Goal: Task Accomplishment & Management: Manage account settings

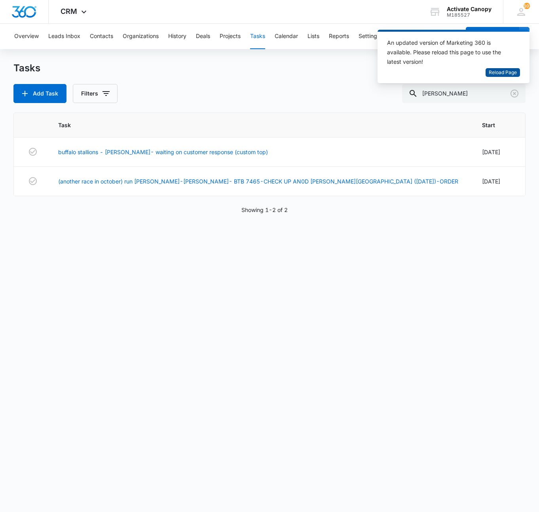
scroll to position [0, 229]
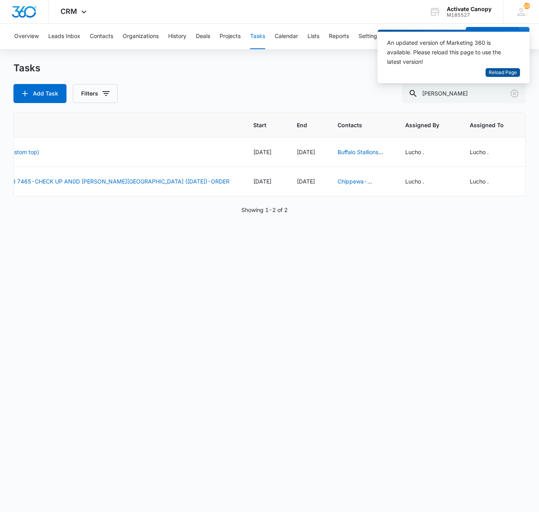
click at [490, 72] on span "Reload Page" at bounding box center [503, 73] width 28 height 8
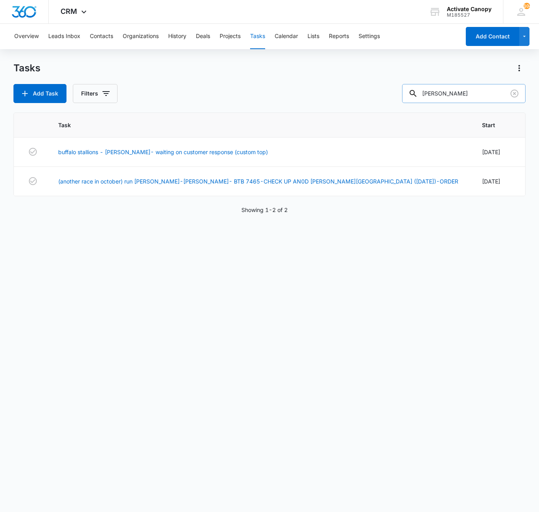
click at [455, 93] on input "[PERSON_NAME]" at bounding box center [464, 93] width 124 height 19
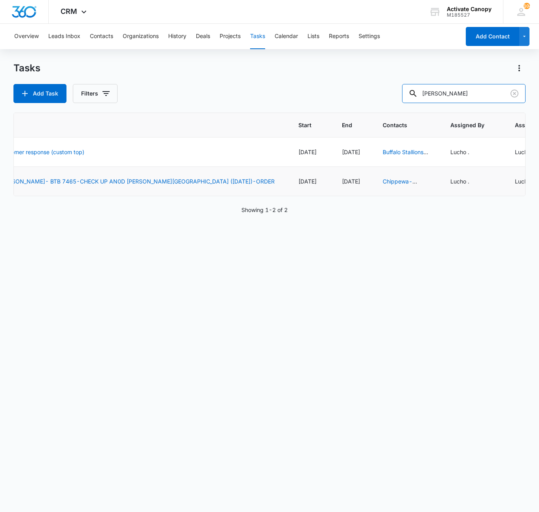
scroll to position [0, 219]
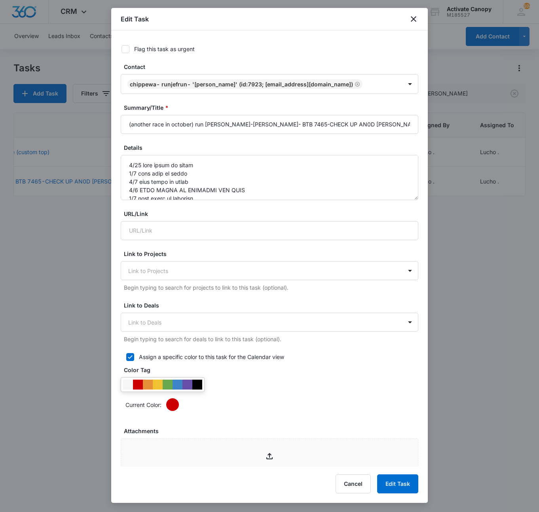
type input "[DATE]"
click at [295, 132] on input "(another race in october) run [PERSON_NAME]-[PERSON_NAME]- BTB 7465-CHECK UP AN…" at bounding box center [270, 124] width 298 height 19
click at [351, 490] on button "Cancel" at bounding box center [353, 483] width 35 height 19
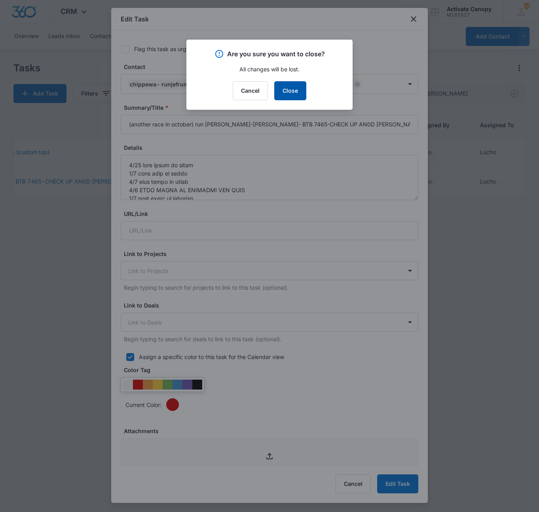
click at [292, 90] on button "Close" at bounding box center [290, 90] width 32 height 19
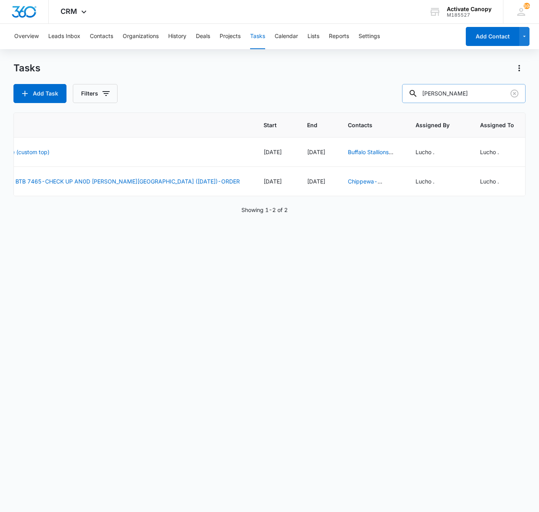
click at [454, 89] on input "[PERSON_NAME]" at bounding box center [464, 93] width 124 height 19
type input "blizzard"
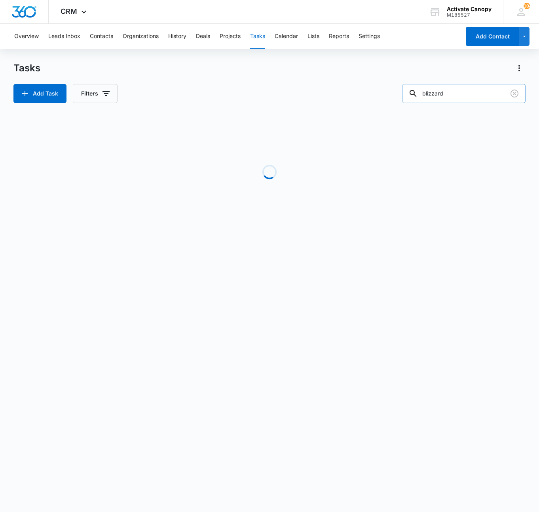
scroll to position [0, 0]
click at [472, 90] on input "blizzard" at bounding box center [464, 93] width 124 height 19
type input "so cal futsal"
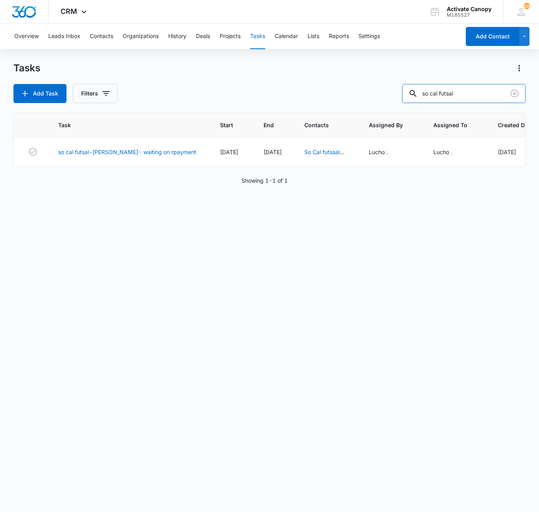
scroll to position [0, 48]
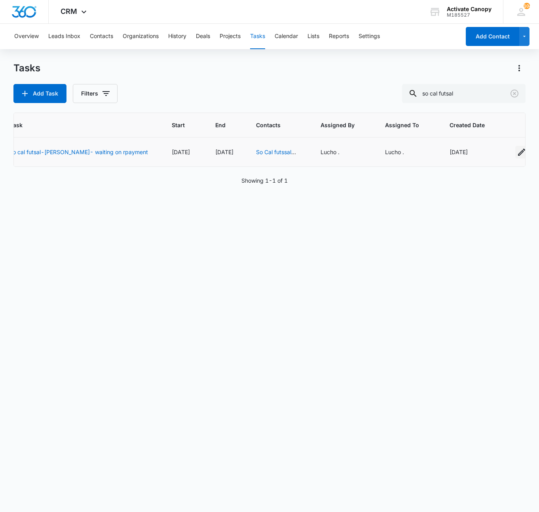
click at [517, 154] on icon "button" at bounding box center [522, 152] width 10 height 10
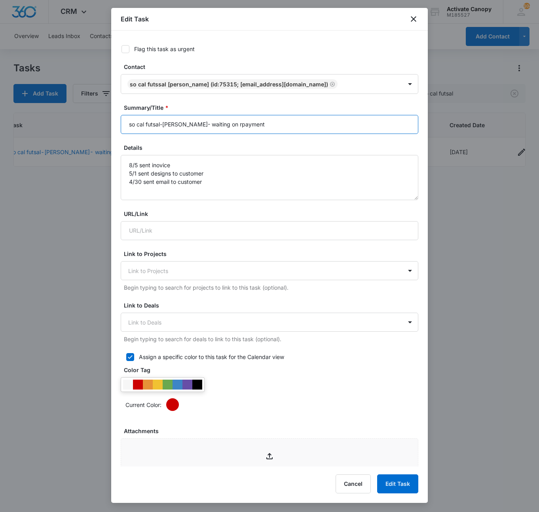
click at [244, 126] on input "so cal futsal-[PERSON_NAME]- waiting on rpayment" at bounding box center [270, 124] width 298 height 19
type input "so cal futsal-[PERSON_NAME]- waiting on order"
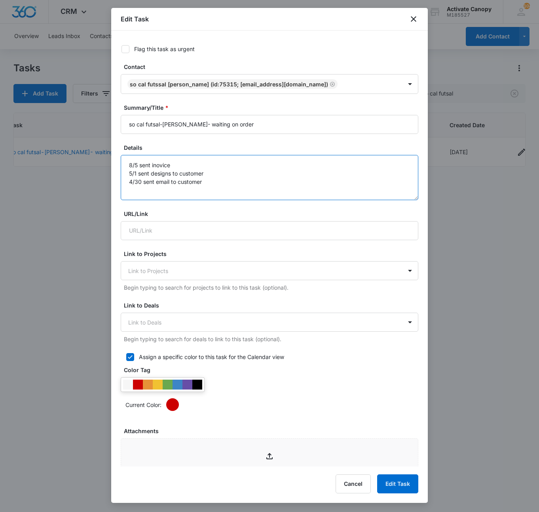
click at [124, 164] on textarea "8/5 sent inovice 5/1 sent designs to customer 4/30 sent email to customer" at bounding box center [270, 177] width 298 height 45
click at [159, 157] on textarea "8/5 sent inovice 5/1 sent designs to customer 4/30 sent email to customer" at bounding box center [270, 177] width 298 height 45
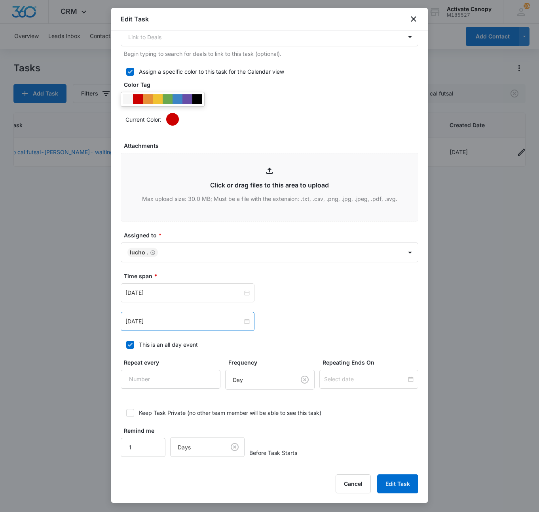
type textarea "8/11 sent order to rsuty 8/5 sent inovice 5/1 sent designs to customer 4/30 sen…"
click at [197, 324] on div "[DATE]" at bounding box center [188, 321] width 134 height 19
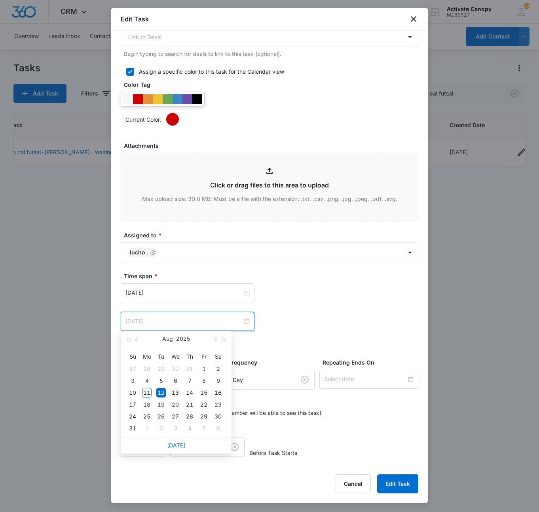
type input "[DATE]"
click at [174, 391] on div "13" at bounding box center [176, 393] width 10 height 10
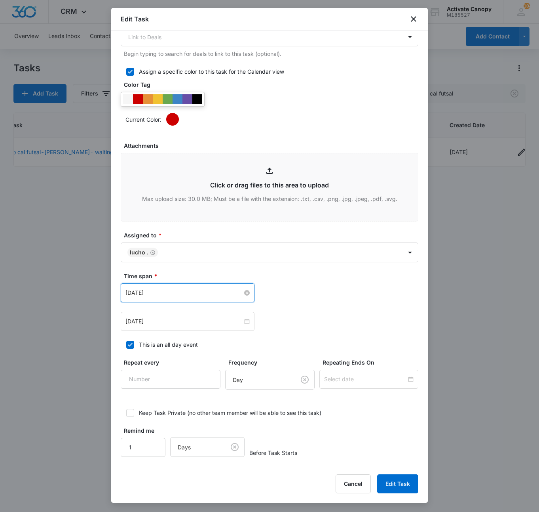
click at [177, 293] on input "[DATE]" at bounding box center [184, 292] width 117 height 9
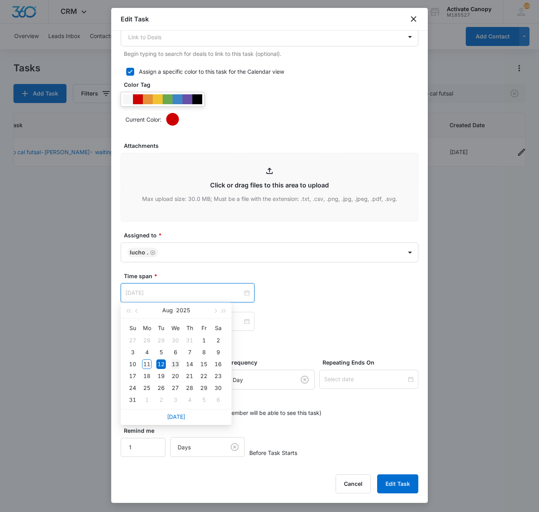
type input "[DATE]"
click at [179, 364] on div "13" at bounding box center [176, 364] width 10 height 10
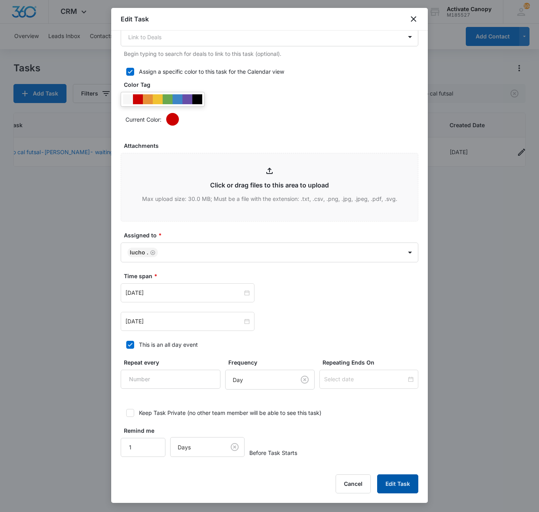
click at [389, 482] on button "Edit Task" at bounding box center [397, 483] width 41 height 19
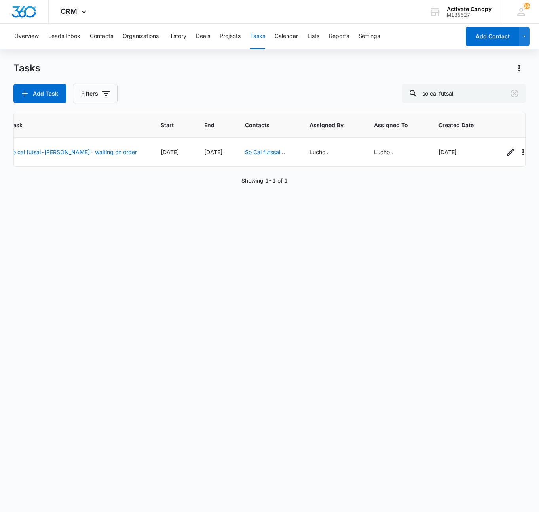
scroll to position [0, 37]
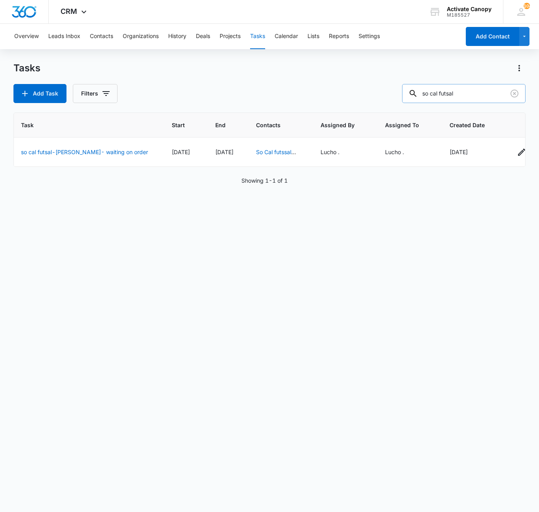
click at [468, 93] on input "so cal futsal" at bounding box center [464, 93] width 124 height 19
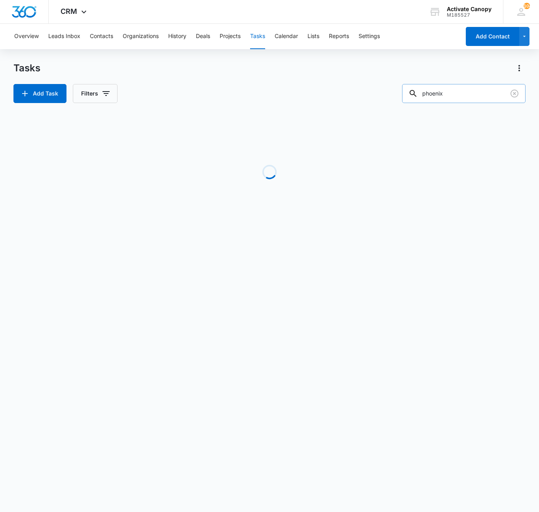
scroll to position [0, 0]
click at [472, 93] on input "phoenix" at bounding box center [464, 93] width 124 height 19
type input "northern sc"
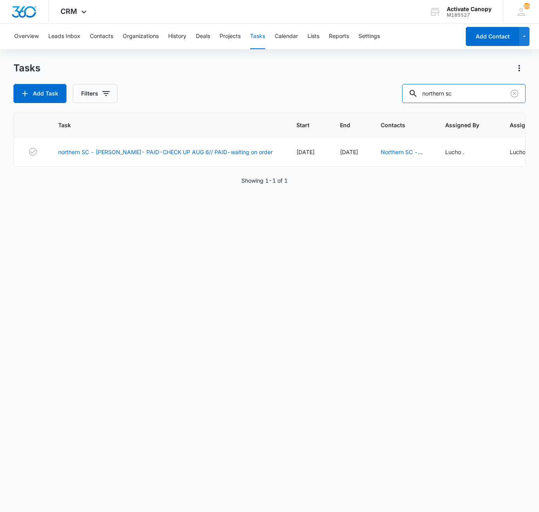
scroll to position [0, 151]
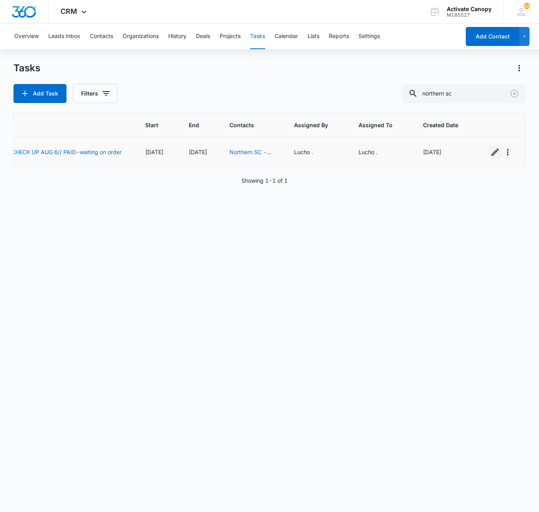
click at [491, 151] on icon "button" at bounding box center [496, 152] width 10 height 10
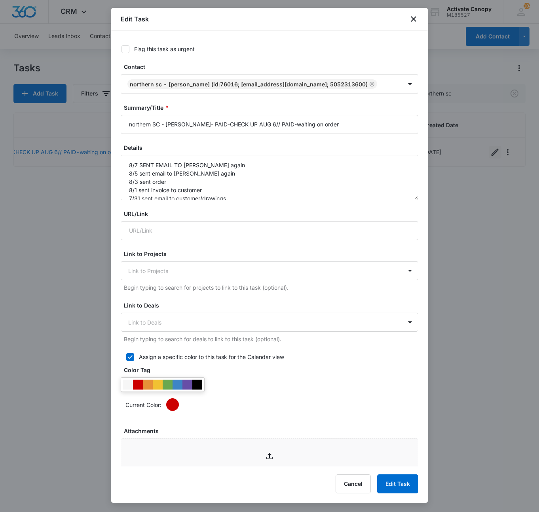
type input "[DATE]"
click at [128, 169] on textarea "8/7 SENT EMAIL TO [PERSON_NAME] again 8/5 sent email to [PERSON_NAME] again 8/3…" at bounding box center [270, 177] width 298 height 45
click at [135, 166] on textarea "8/7 SENT EMAIL TO [PERSON_NAME] again 8/5 sent email to [PERSON_NAME] again 8/3…" at bounding box center [270, 177] width 298 height 45
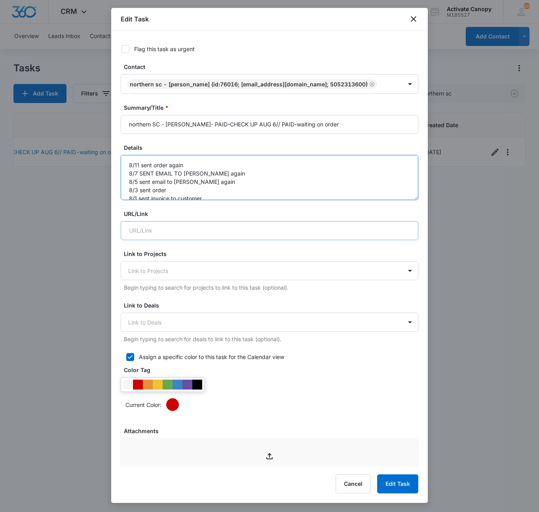
scroll to position [303, 0]
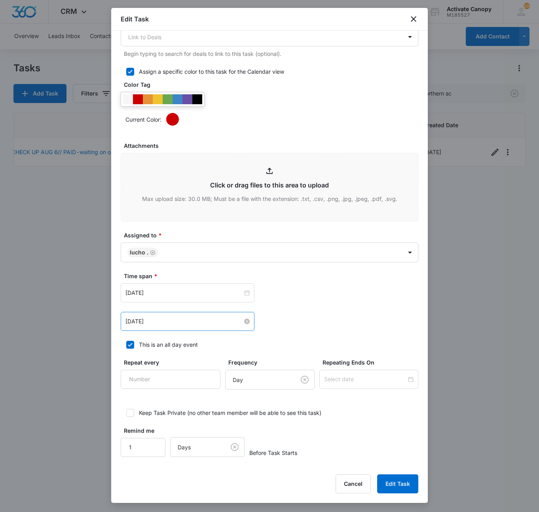
type textarea "8/11 sent order again 8/7 SENT EMAIL TO [PERSON_NAME] again 8/5 sent email to […"
click at [177, 322] on input "[DATE]" at bounding box center [184, 321] width 117 height 9
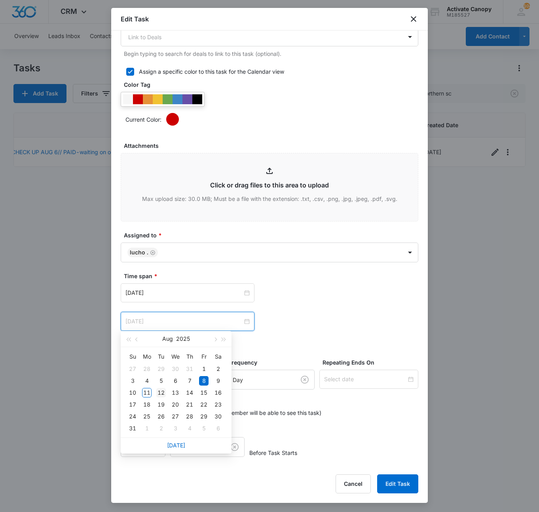
type input "[DATE]"
click at [162, 390] on div "12" at bounding box center [161, 393] width 10 height 10
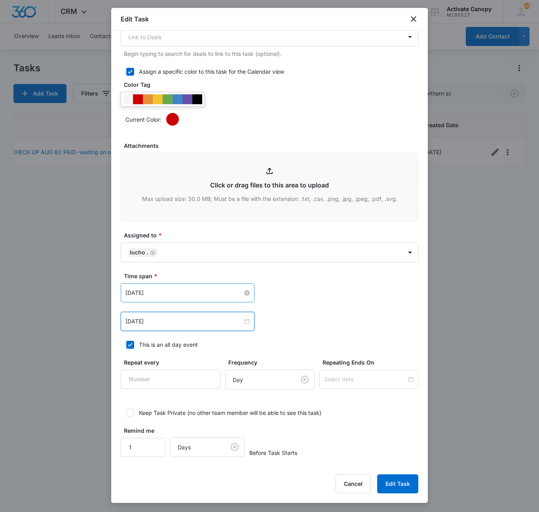
click at [168, 294] on input "[DATE]" at bounding box center [184, 292] width 117 height 9
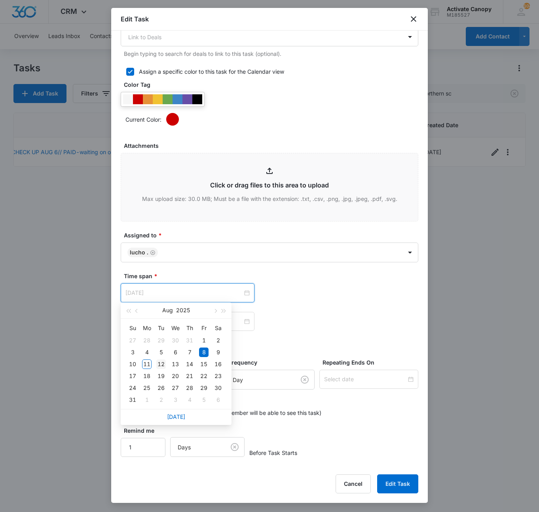
type input "[DATE]"
click at [164, 364] on div "12" at bounding box center [161, 364] width 10 height 10
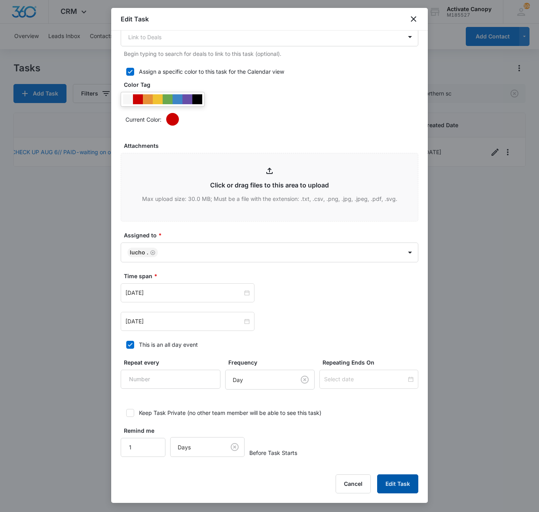
click at [393, 478] on button "Edit Task" at bounding box center [397, 483] width 41 height 19
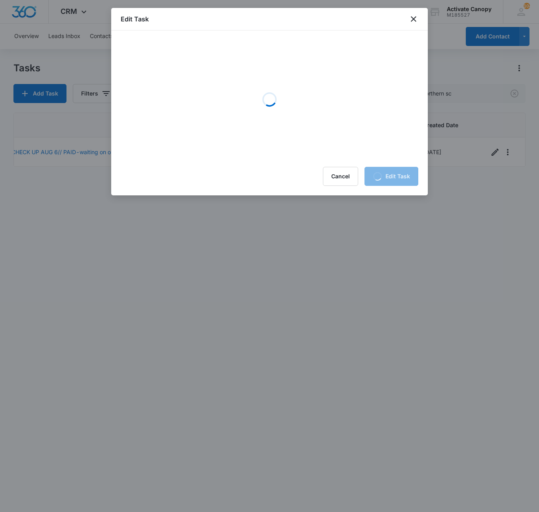
scroll to position [0, 0]
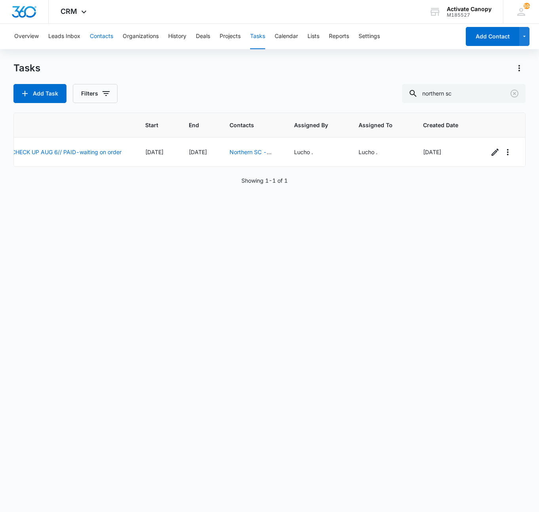
click at [101, 29] on button "Contacts" at bounding box center [101, 36] width 23 height 25
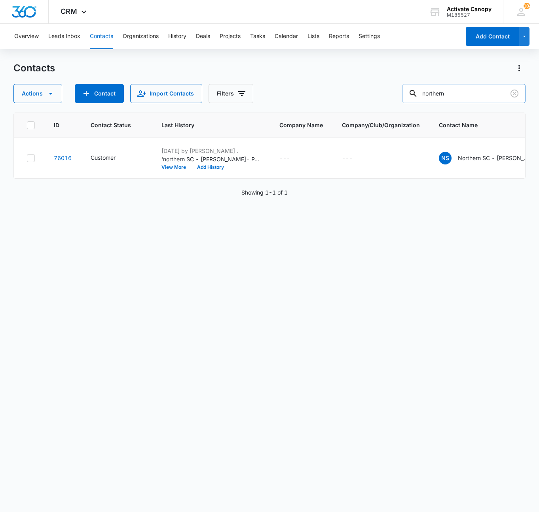
click at [473, 96] on input "northern" at bounding box center [464, 93] width 124 height 19
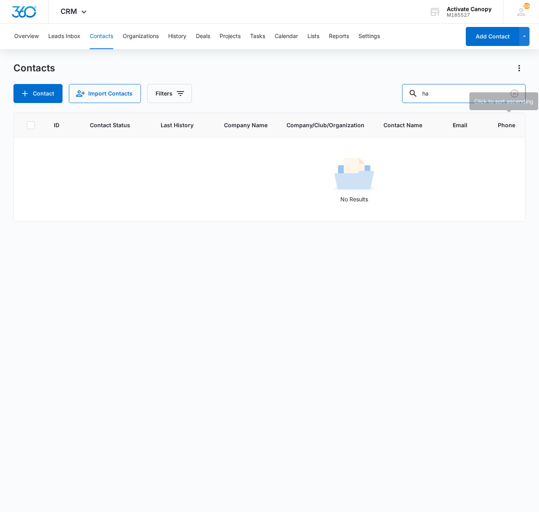
type input "h"
type input "m"
type input "bozeman"
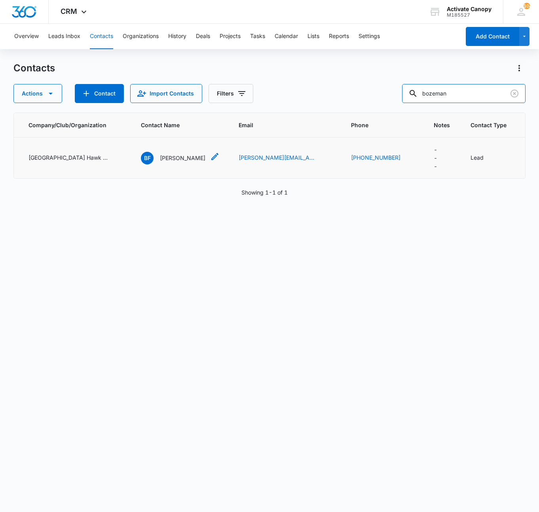
scroll to position [0, 311]
click at [117, 163] on icon "Company/Club/Organization - Bozeman High School Hawk Soccer - Select to Edit Fi…" at bounding box center [120, 158] width 10 height 10
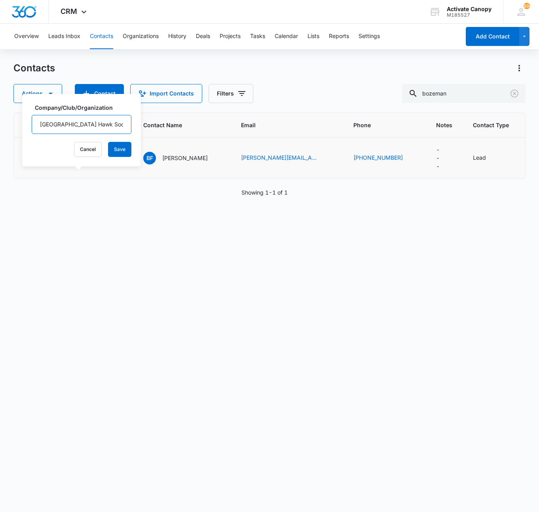
click at [97, 128] on input "[GEOGRAPHIC_DATA] Hawk Soccer" at bounding box center [82, 124] width 100 height 19
click at [213, 161] on icon "Contact Name - Barrett Frizzell - Select to Edit Field" at bounding box center [218, 157] width 10 height 10
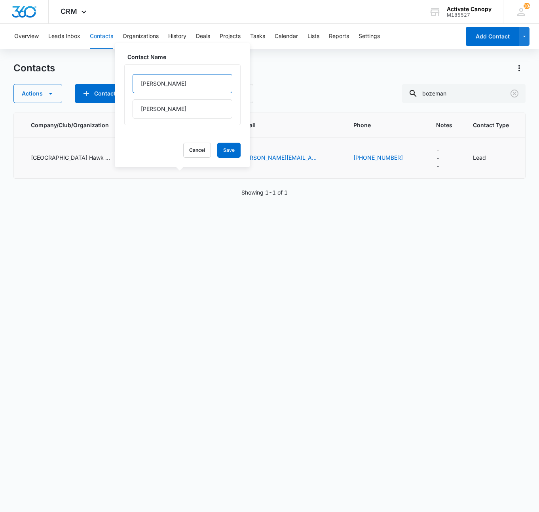
click at [140, 87] on input "[PERSON_NAME]" at bounding box center [183, 83] width 100 height 19
paste input "[GEOGRAPHIC_DATA] Hawk Soccer"
type input "Bozeman High School Hawk Soccer- [PERSON_NAME]"
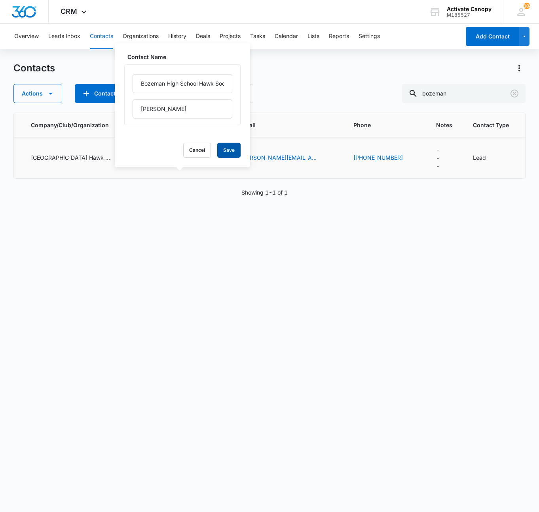
click at [217, 147] on button "Save" at bounding box center [228, 150] width 23 height 15
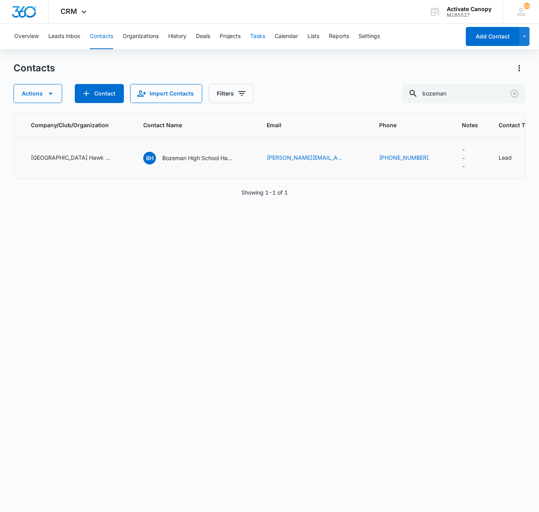
click at [262, 35] on button "Tasks" at bounding box center [257, 36] width 15 height 25
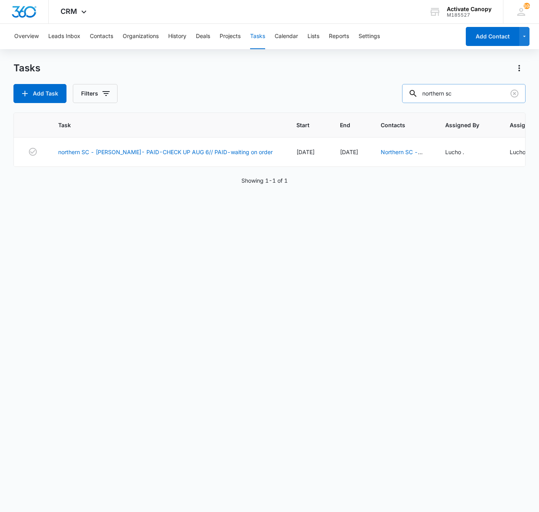
click at [478, 97] on input "northern sc" at bounding box center [464, 93] width 124 height 19
click at [482, 99] on input "northern sc" at bounding box center [464, 93] width 124 height 19
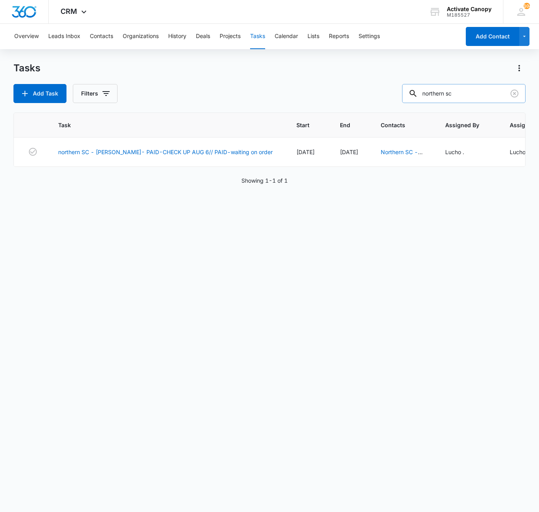
click at [475, 94] on input "northern sc" at bounding box center [464, 93] width 124 height 19
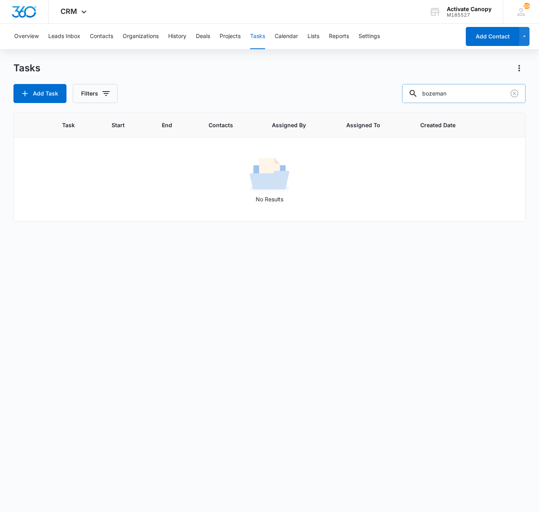
click at [465, 102] on input "bozeman" at bounding box center [464, 93] width 124 height 19
type input "b"
click at [47, 89] on button "Add Task" at bounding box center [39, 93] width 53 height 19
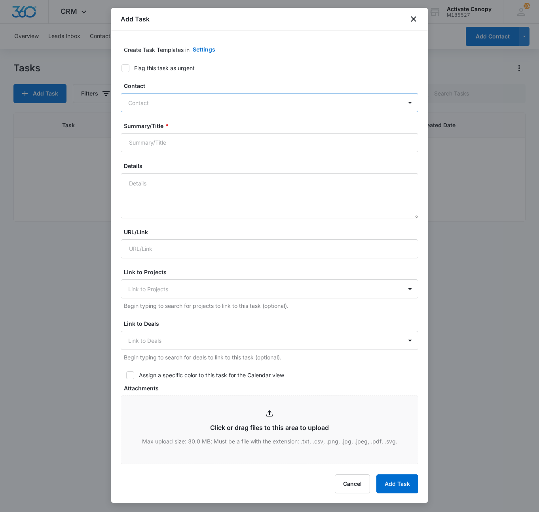
click at [173, 100] on div at bounding box center [264, 103] width 273 height 10
type input "bozeman"
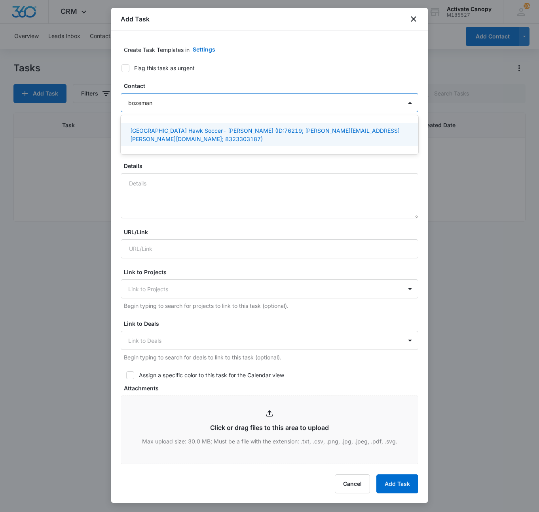
click at [181, 125] on div "[GEOGRAPHIC_DATA] Hawk Soccer- [PERSON_NAME] (ID:76219; [PERSON_NAME][EMAIL_ADD…" at bounding box center [270, 134] width 298 height 23
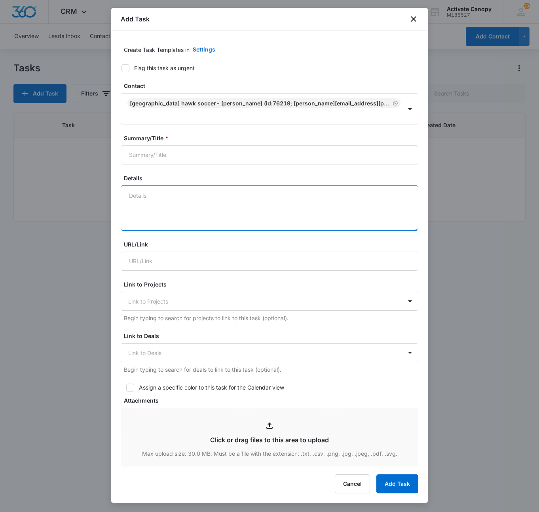
click at [121, 188] on textarea "Details" at bounding box center [270, 207] width 298 height 45
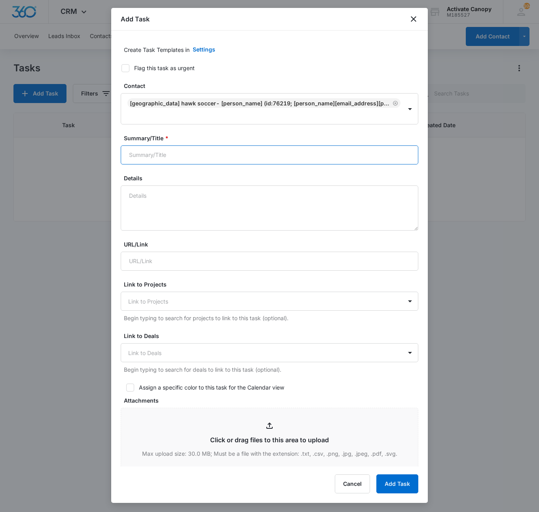
click at [146, 157] on input "Summary/Title *" at bounding box center [270, 154] width 298 height 19
type input "bozeman [PERSON_NAME] soccer- waiting on drawings response"
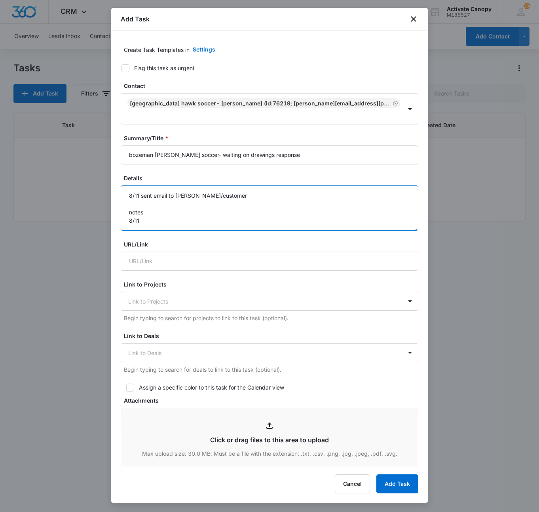
click at [173, 222] on textarea "8/11 sent email to [PERSON_NAME]/customer notes 8/11" at bounding box center [270, 207] width 298 height 45
paste textarea "10x10 tent, black with logo"
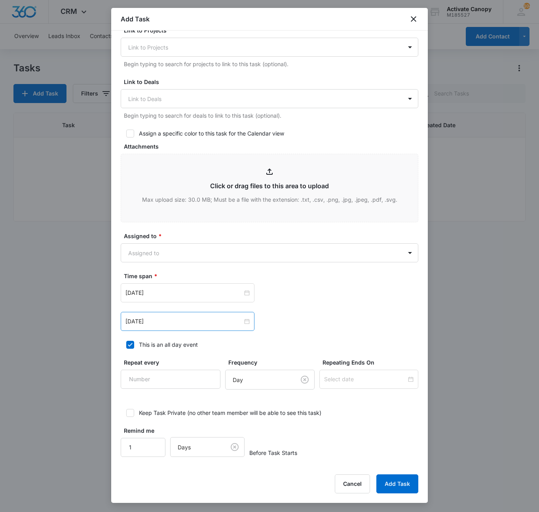
type textarea "8/11 sent email to [PERSON_NAME]/customer notes 8/11 10x10 tent, black with logo"
click at [172, 313] on div "[DATE]" at bounding box center [188, 321] width 134 height 19
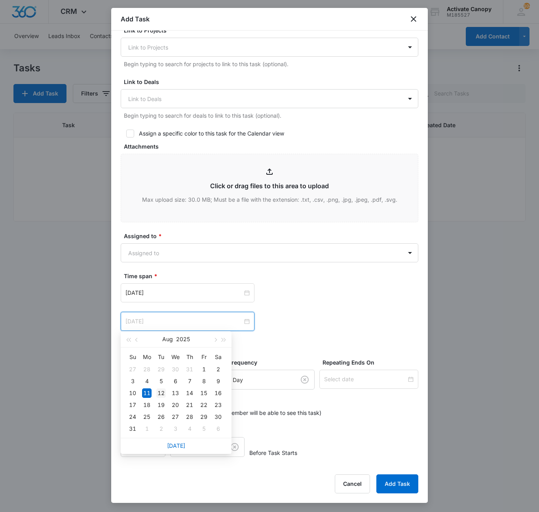
type input "[DATE]"
click at [165, 395] on div "12" at bounding box center [161, 393] width 10 height 10
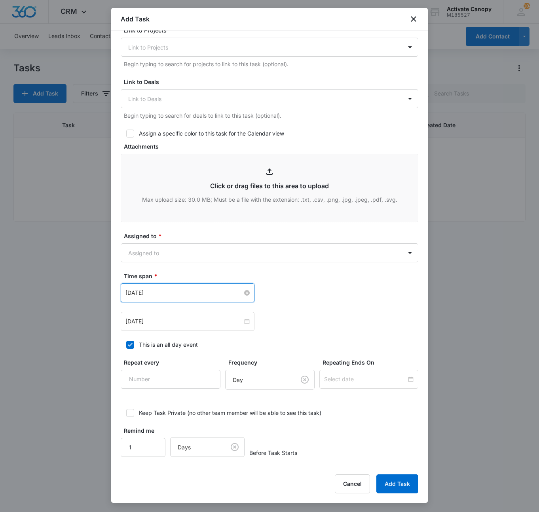
click at [177, 294] on input "[DATE]" at bounding box center [184, 292] width 117 height 9
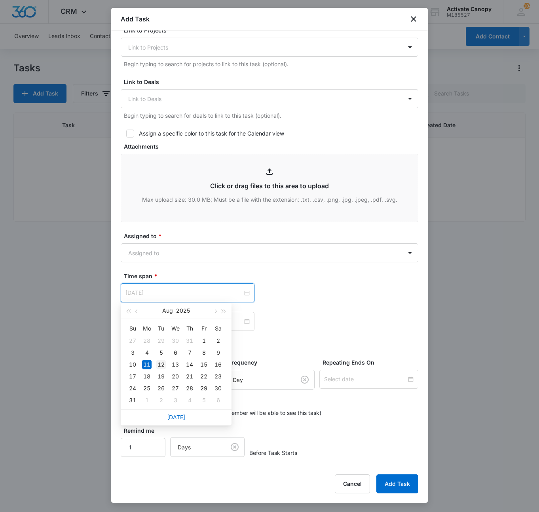
type input "[DATE]"
click at [162, 367] on div "12" at bounding box center [161, 365] width 10 height 10
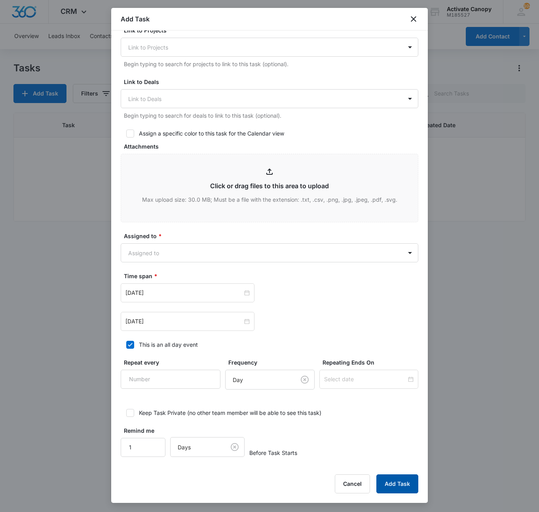
click at [402, 487] on button "Add Task" at bounding box center [398, 483] width 42 height 19
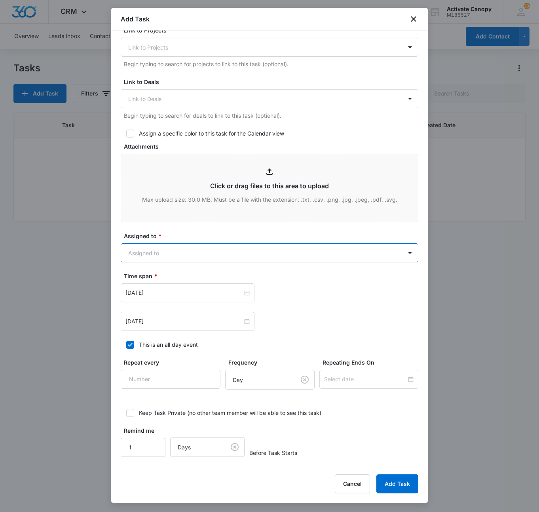
click at [268, 249] on body "CRM Apps Reputation Websites Forms CRM Email Social Content Ads Intelligence Fi…" at bounding box center [269, 256] width 539 height 512
click at [179, 293] on div "Lucho ." at bounding box center [262, 294] width 265 height 8
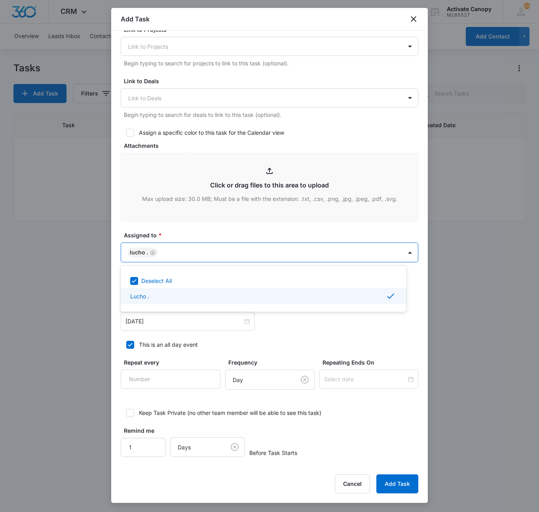
click at [328, 325] on div at bounding box center [269, 256] width 539 height 512
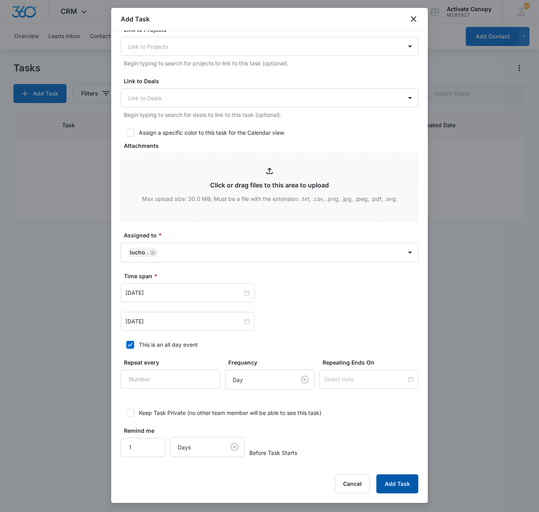
click at [393, 478] on button "Add Task" at bounding box center [398, 483] width 42 height 19
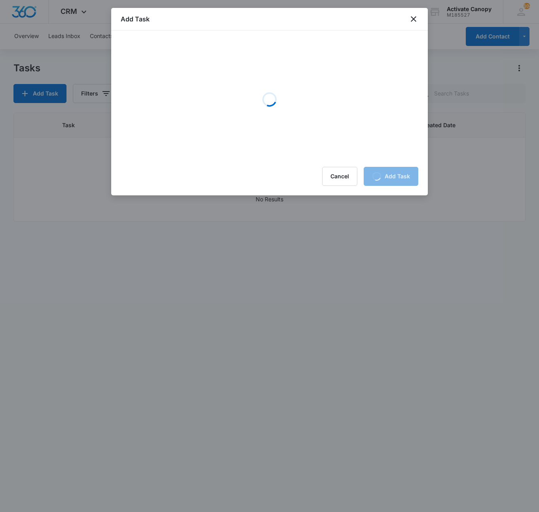
scroll to position [0, 0]
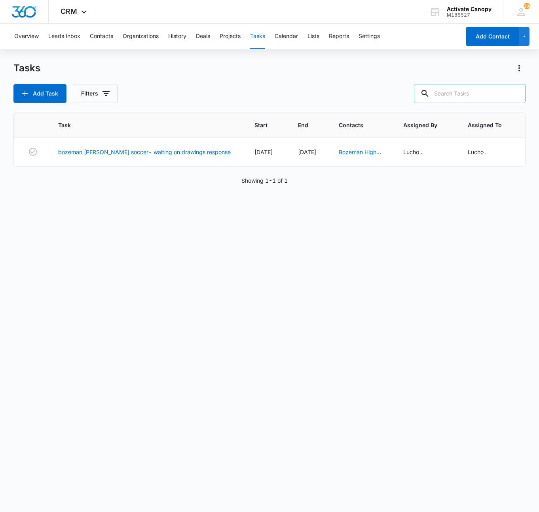
click at [478, 89] on input "text" at bounding box center [470, 93] width 112 height 19
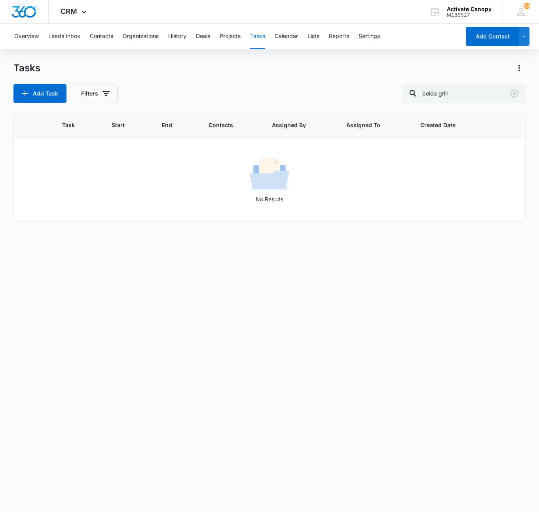
click at [124, 310] on div "Task Start End Contacts Assigned By Assigned To Created Date No Results" at bounding box center [269, 306] width 512 height 389
click at [470, 93] on input "boida grill" at bounding box center [464, 93] width 124 height 19
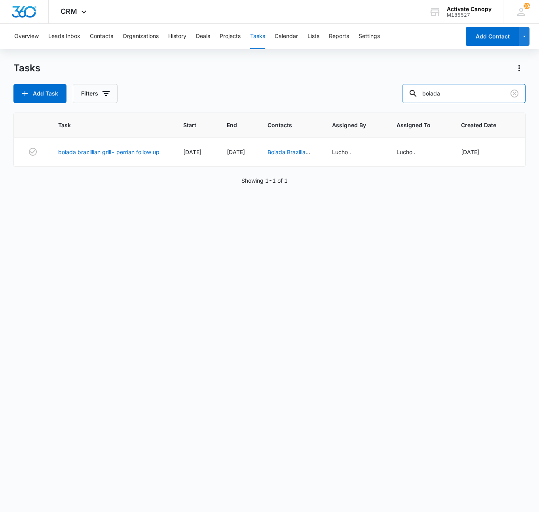
scroll to position [0, 48]
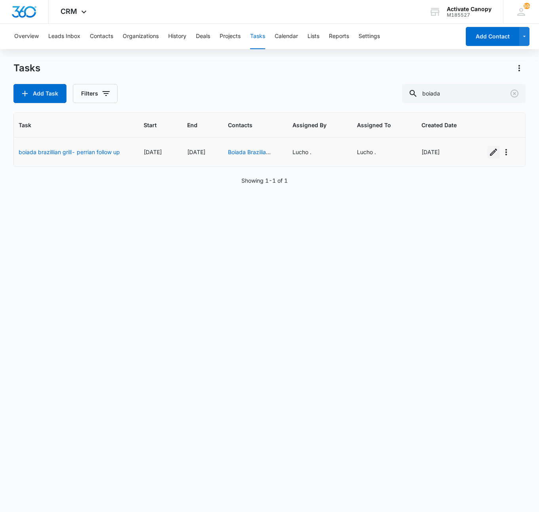
click at [489, 152] on icon "button" at bounding box center [494, 152] width 10 height 10
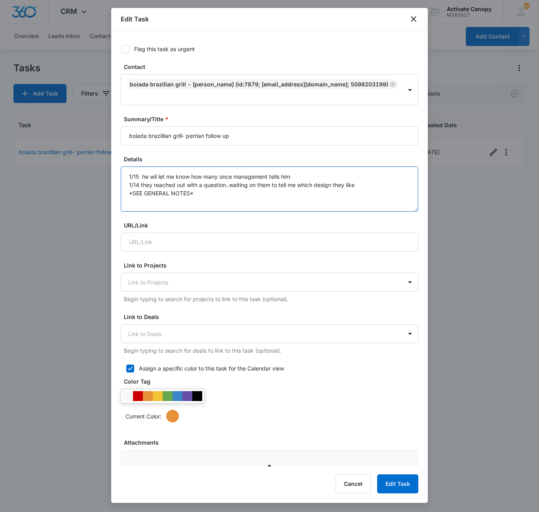
click at [125, 172] on textarea "1/15 he wil let me know how many once management tells him 1/14 they reached ou…" at bounding box center [270, 188] width 298 height 45
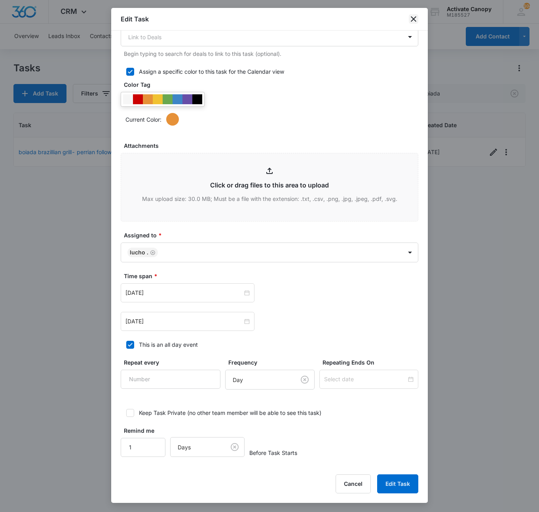
drag, startPoint x: 415, startPoint y: 11, endPoint x: 415, endPoint y: 19, distance: 7.9
click at [415, 19] on div "Edit Task" at bounding box center [269, 19] width 317 height 23
click at [415, 19] on icon "close" at bounding box center [414, 19] width 10 height 10
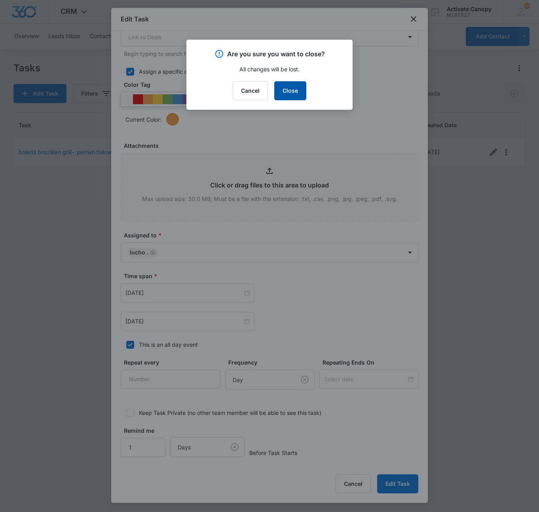
click at [294, 89] on button "Close" at bounding box center [290, 90] width 32 height 19
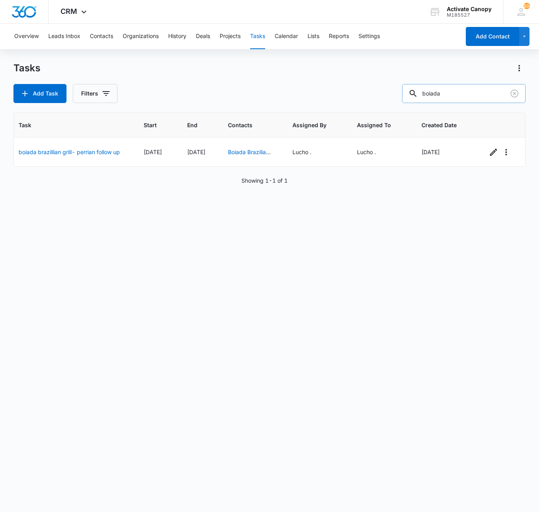
click at [450, 97] on input "boiada" at bounding box center [464, 93] width 124 height 19
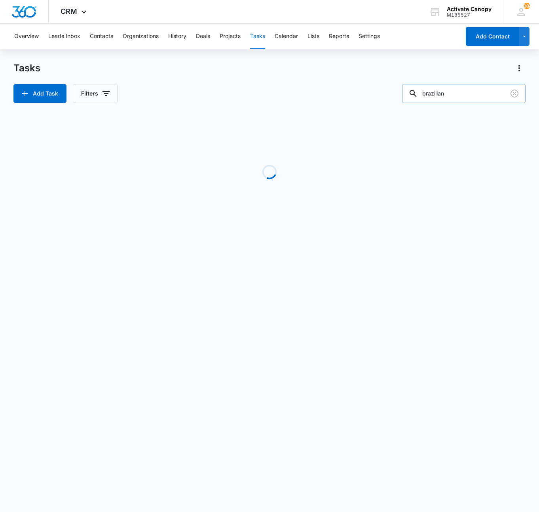
scroll to position [0, 0]
type input "b"
type input "perrian"
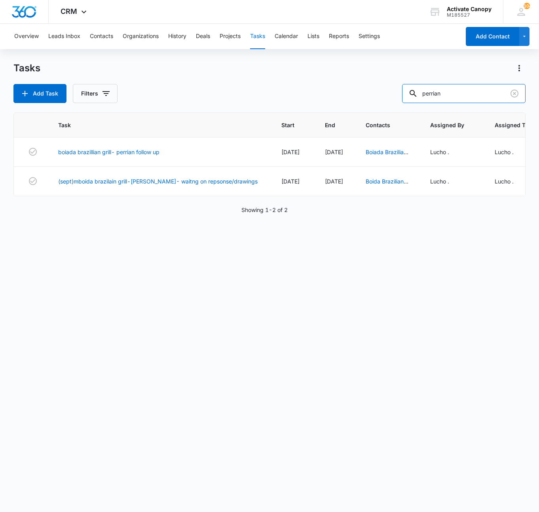
scroll to position [0, 142]
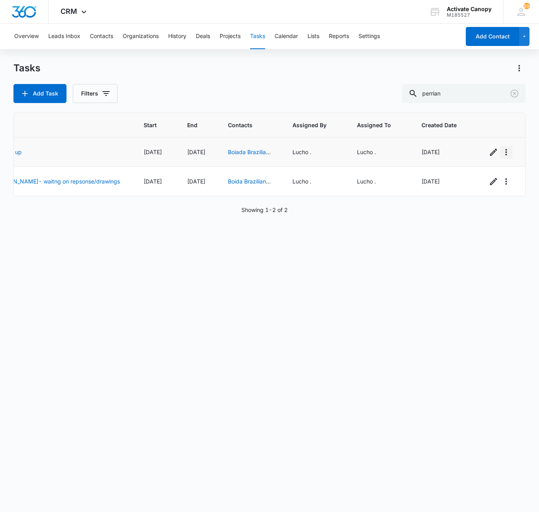
click at [502, 150] on icon "button" at bounding box center [507, 152] width 10 height 10
click at [501, 175] on div "Delete" at bounding box center [506, 175] width 17 height 6
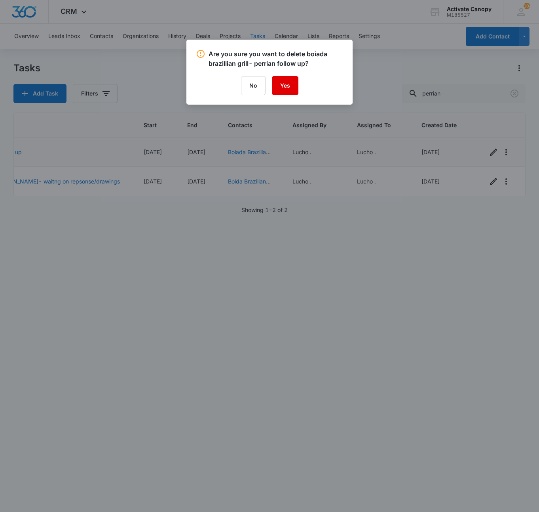
click at [287, 88] on button "Yes" at bounding box center [285, 85] width 27 height 19
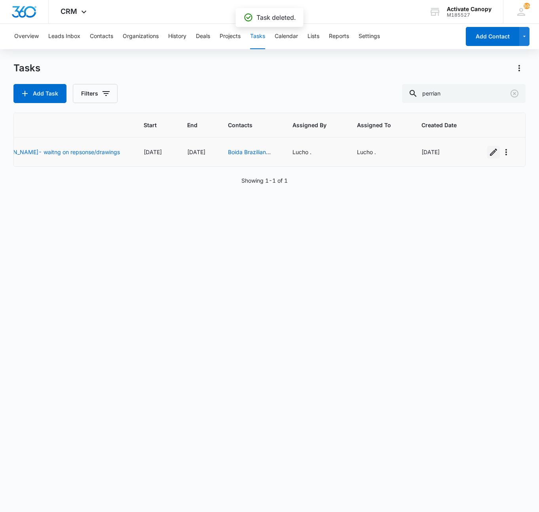
click at [489, 154] on icon "button" at bounding box center [494, 152] width 10 height 10
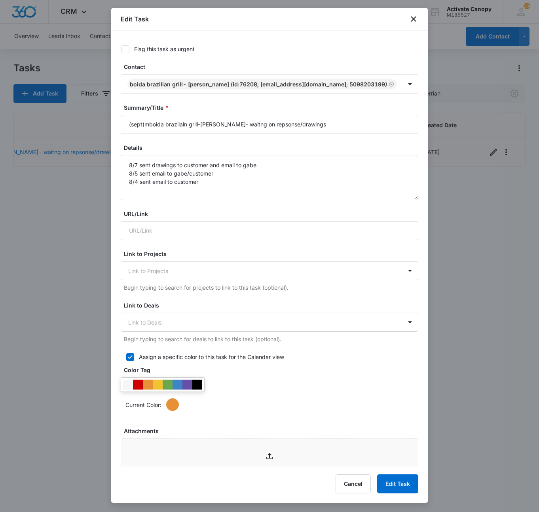
type input "[DATE]"
click at [253, 364] on form "Flag this task as urgent Contact Boida Brazilian Grill- [PERSON_NAME] (ID:76208…" at bounding box center [270, 393] width 298 height 697
click at [179, 200] on textarea "8/7 sent drawings to customer and email to gabe 8/5 sent email to gabe/customer…" at bounding box center [270, 177] width 298 height 45
click at [199, 200] on textarea "8/7 sent drawings to customer and email to gabe 8/5 sent email to gabe/customer…" at bounding box center [270, 177] width 298 height 45
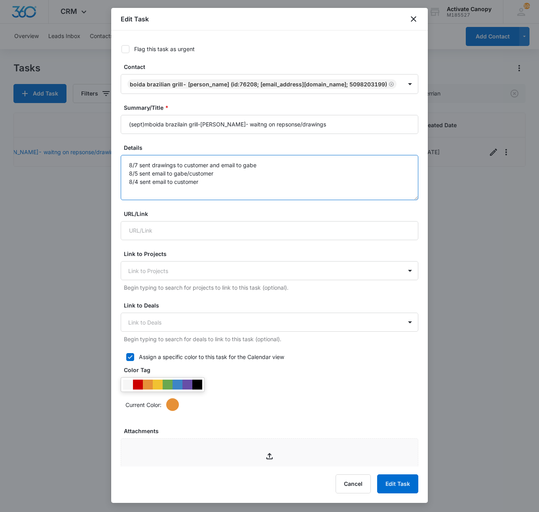
scroll to position [2, 0]
paste textarea "[STREET_ADDRESS]"
click at [123, 179] on textarea "8/7 sent drawings to customer and email to gabe 8/5 sent email to gabe/customer…" at bounding box center [270, 177] width 298 height 45
click at [132, 177] on textarea "8/7 sent drawings to customer and email to gabe 8/5 sent email to gabe/customer…" at bounding box center [270, 177] width 298 height 45
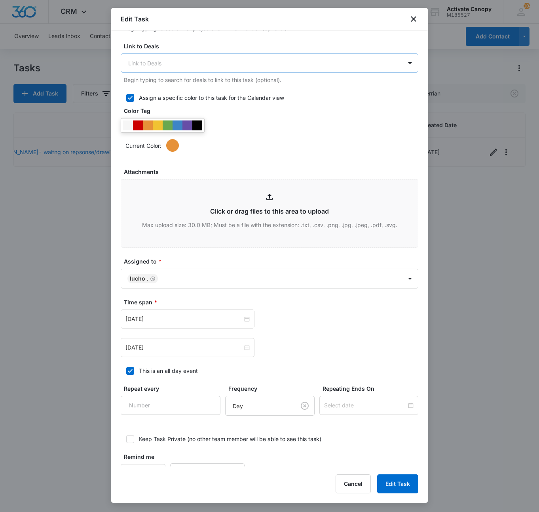
scroll to position [260, 0]
type textarea "8/11 sent email to customer 8/7 sent drawings to customer and email to gabe 8/5…"
click at [184, 351] on input "[DATE]" at bounding box center [184, 346] width 117 height 9
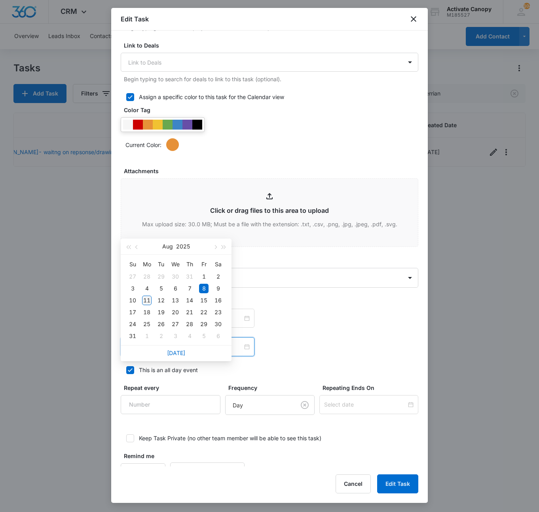
click at [145, 300] on div "11" at bounding box center [147, 300] width 10 height 10
click at [169, 351] on input "[DATE]" at bounding box center [184, 346] width 117 height 9
type input "[DATE]"
click at [158, 302] on div "12" at bounding box center [161, 300] width 10 height 10
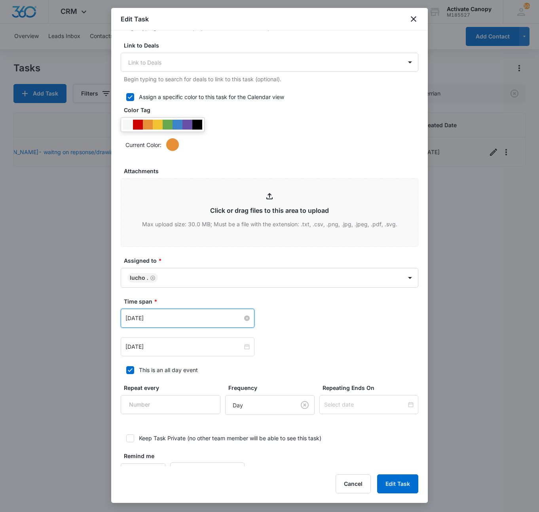
click at [176, 322] on input "[DATE]" at bounding box center [184, 318] width 117 height 9
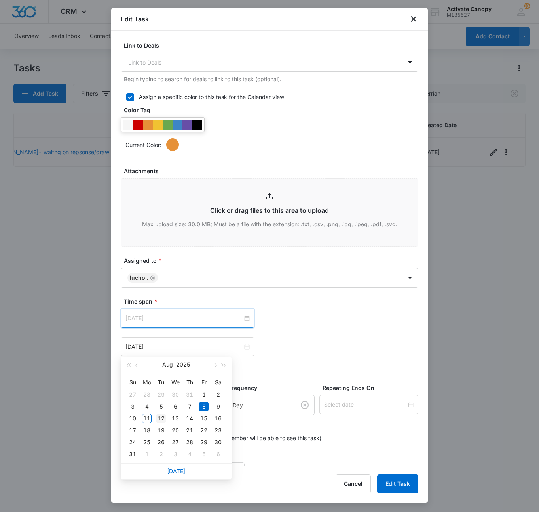
type input "[DATE]"
click at [164, 418] on div "12" at bounding box center [161, 418] width 10 height 10
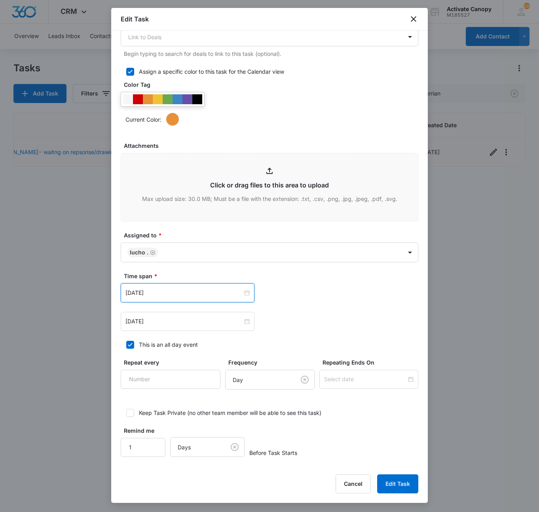
scroll to position [0, 0]
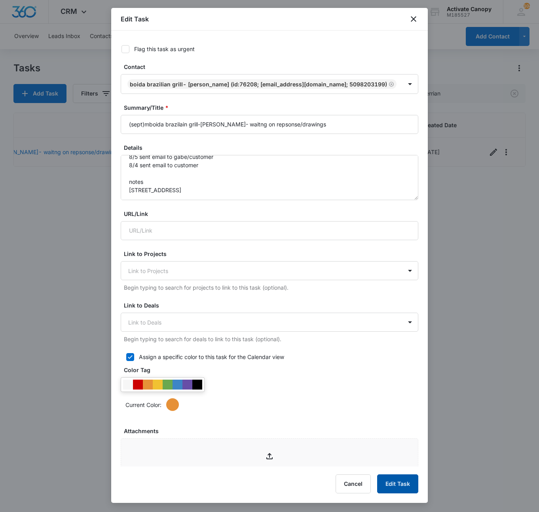
click at [403, 482] on button "Edit Task" at bounding box center [397, 483] width 41 height 19
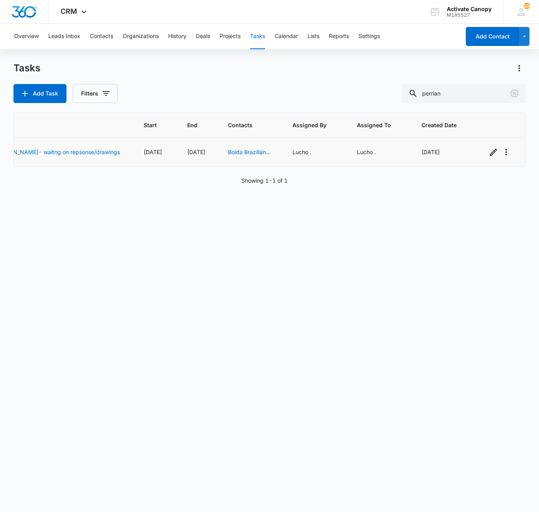
click at [164, 54] on div "Overview Leads Inbox Contacts Organizations History Deals Projects Tasks Calend…" at bounding box center [269, 267] width 539 height 487
click at [109, 40] on button "Contacts" at bounding box center [101, 36] width 23 height 25
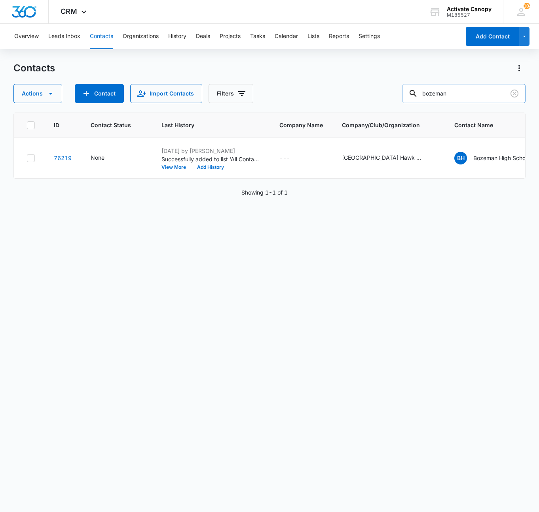
click at [489, 96] on input "bozeman" at bounding box center [464, 93] width 124 height 19
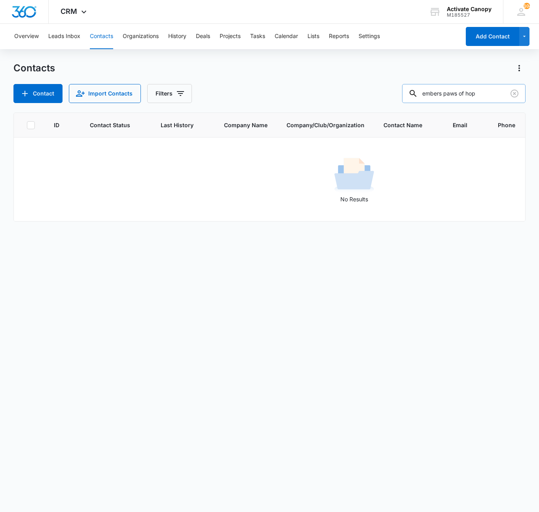
click at [489, 96] on input "embers paws of hop" at bounding box center [464, 93] width 124 height 19
type input "e"
type input "[PERSON_NAME]"
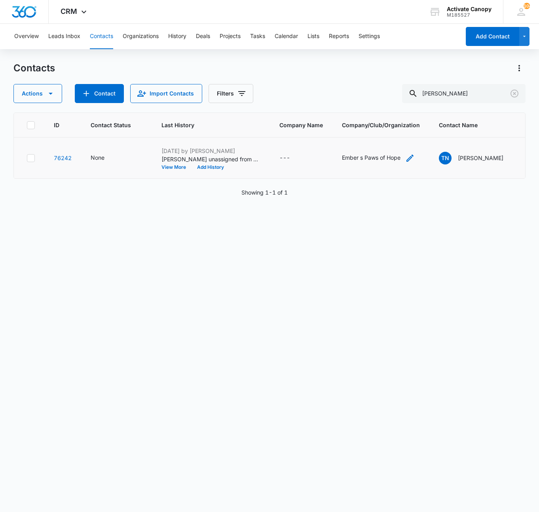
click at [415, 163] on icon "Company/Club/Organization - Ember s Paws of Hope - Select to Edit Field" at bounding box center [411, 158] width 10 height 10
click at [389, 132] on input "Ember s Paws of Hope" at bounding box center [383, 132] width 100 height 19
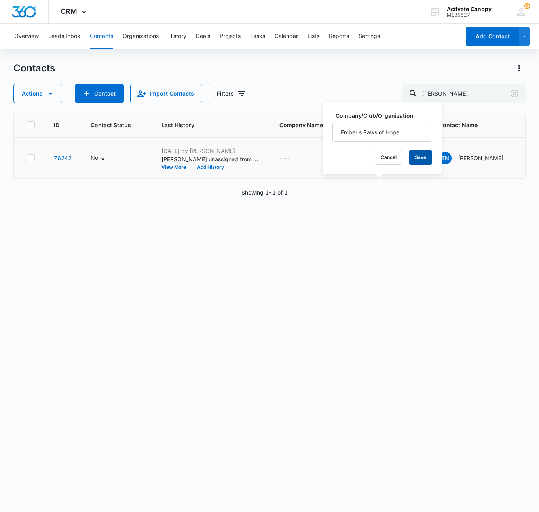
click at [413, 152] on button "Save" at bounding box center [420, 157] width 23 height 15
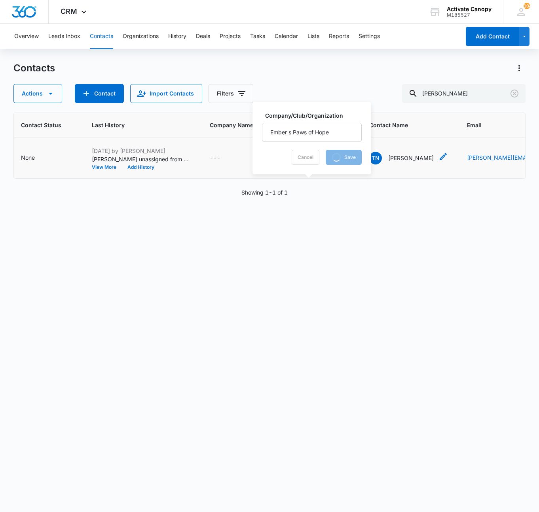
scroll to position [0, 70]
click at [440, 161] on icon "Contact Name - Timothy Nickels - Select to Edit Field" at bounding box center [443, 157] width 10 height 10
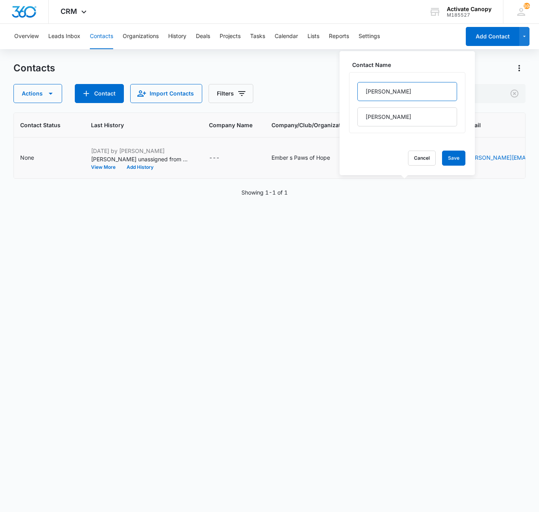
click at [364, 95] on input "[PERSON_NAME]" at bounding box center [408, 91] width 100 height 19
paste input "Ember s Paws of Hope"
type input "Ember s Paws of [PERSON_NAME]"
click at [444, 152] on button "Save" at bounding box center [453, 157] width 23 height 15
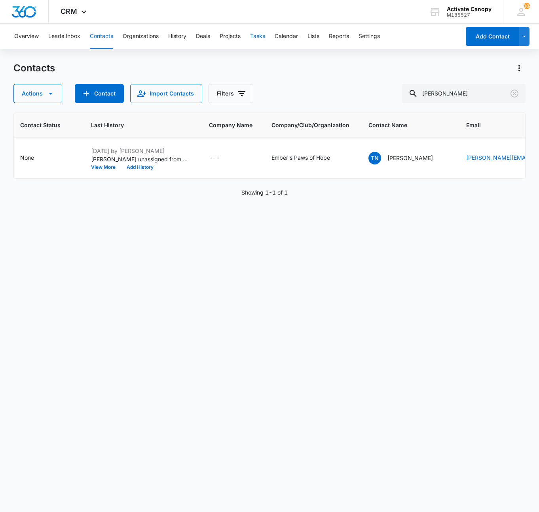
click at [258, 32] on button "Tasks" at bounding box center [257, 36] width 15 height 25
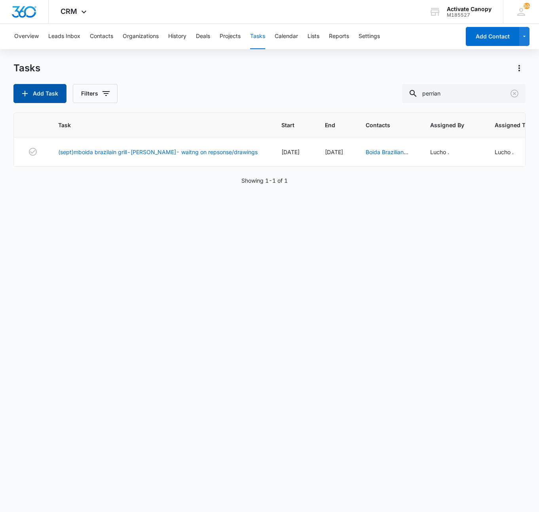
click at [51, 93] on button "Add Task" at bounding box center [39, 93] width 53 height 19
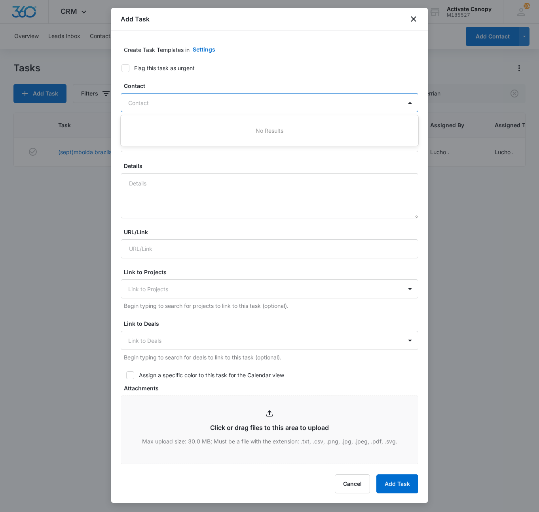
click at [130, 105] on input "text" at bounding box center [129, 103] width 2 height 8
type input "e"
type input "[PERSON_NAME]"
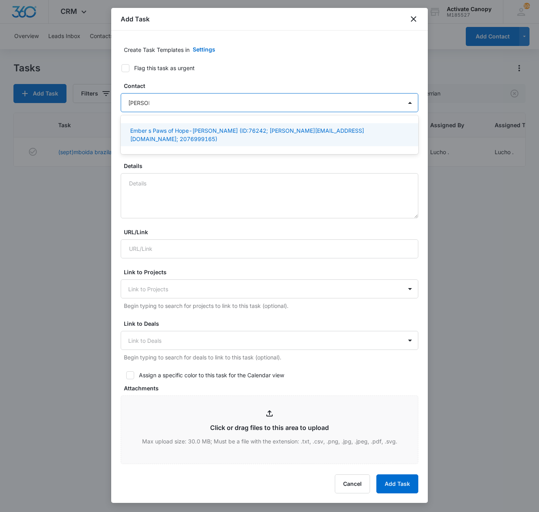
click at [179, 131] on p "Ember s Paws of Hope-[PERSON_NAME] (ID:76242; [PERSON_NAME][EMAIL_ADDRESS][DOMA…" at bounding box center [268, 134] width 277 height 17
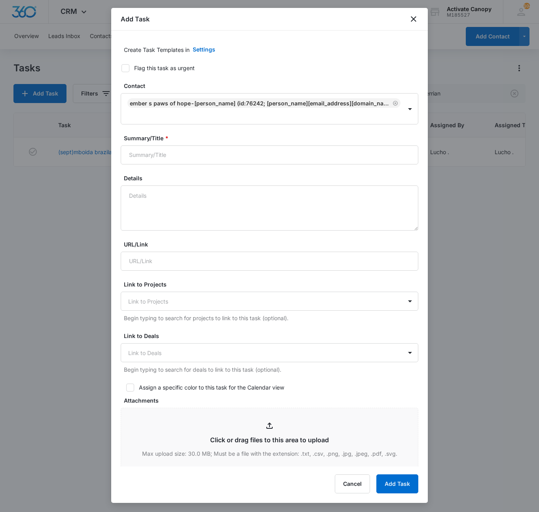
click at [152, 174] on div "Details" at bounding box center [270, 202] width 298 height 57
click at [154, 145] on input "Summary/Title *" at bounding box center [270, 154] width 298 height 19
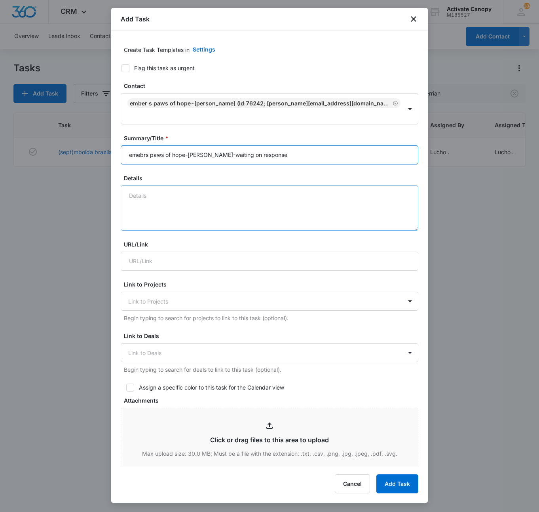
type input "emebrs paws of hope-[PERSON_NAME]-waiting on response"
click at [245, 186] on textarea "Details" at bounding box center [270, 207] width 298 height 45
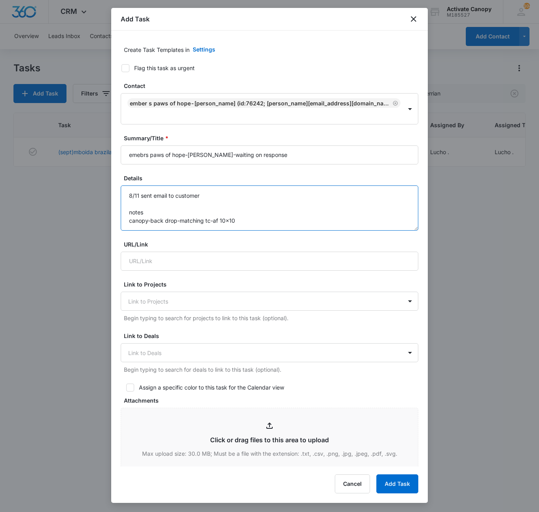
click at [249, 218] on textarea "8/11 sent email to customer notes canopy-back drop-matching tc-af 10x10" at bounding box center [270, 207] width 298 height 45
type textarea "8/11 sent email to customer notes canopy-back drop-matching tc-af 10x10 ,tc,bac…"
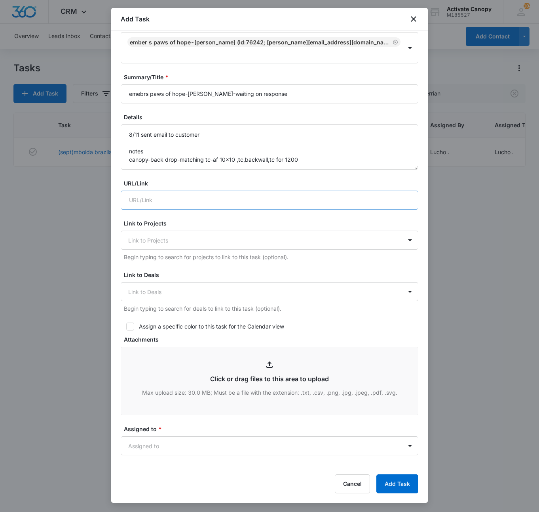
scroll to position [62, 0]
click at [347, 133] on textarea "8/11 sent email to customer notes canopy-back drop-matching tc-af 10x10 ,tc,bac…" at bounding box center [270, 146] width 298 height 45
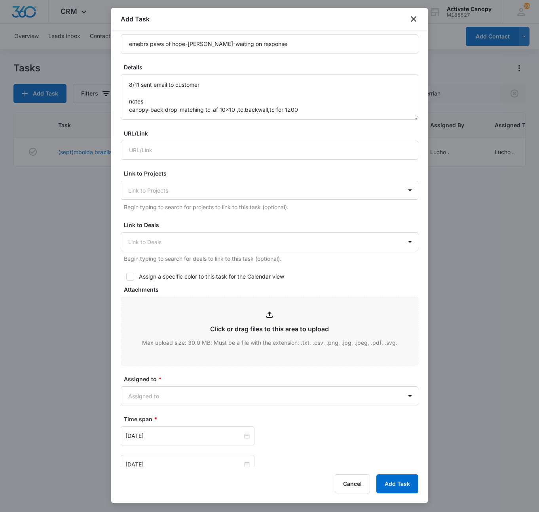
click at [132, 272] on form "Create Task Templates in Settings Flag this task as urgent Contact Ember s Paws…" at bounding box center [270, 264] width 298 height 670
click at [131, 273] on icon at bounding box center [130, 276] width 7 height 7
click at [126, 274] on input "Assign a specific color to this task for the Calendar view" at bounding box center [124, 277] width 6 height 6
checkbox input "true"
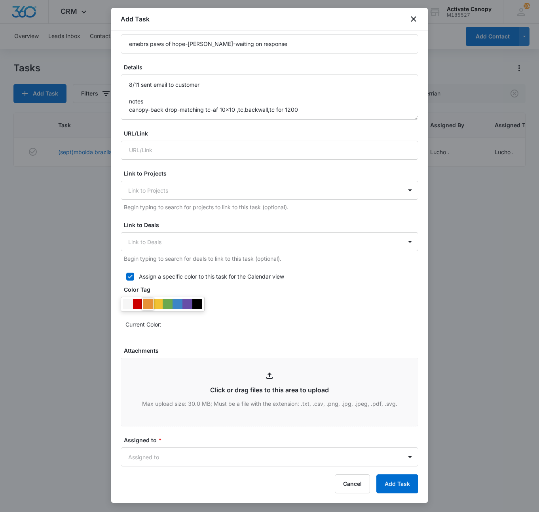
click at [145, 299] on div at bounding box center [148, 304] width 10 height 10
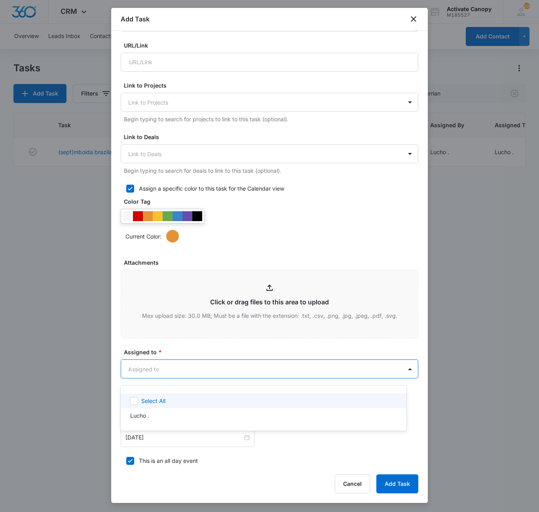
click at [176, 376] on body "CRM Apps Reputation Websites Forms CRM Email Social Content Ads Intelligence Fi…" at bounding box center [269, 256] width 539 height 512
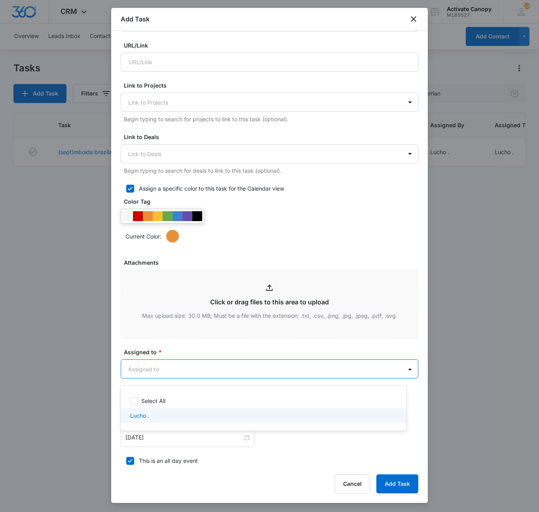
click at [156, 418] on div "Lucho ." at bounding box center [262, 415] width 265 height 8
click at [278, 444] on div at bounding box center [269, 256] width 539 height 512
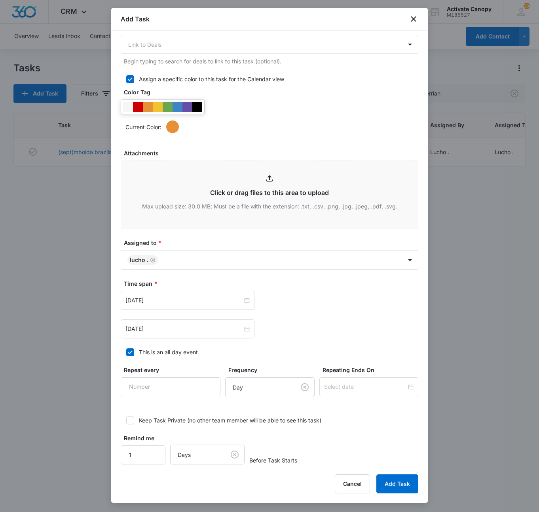
scroll to position [309, 0]
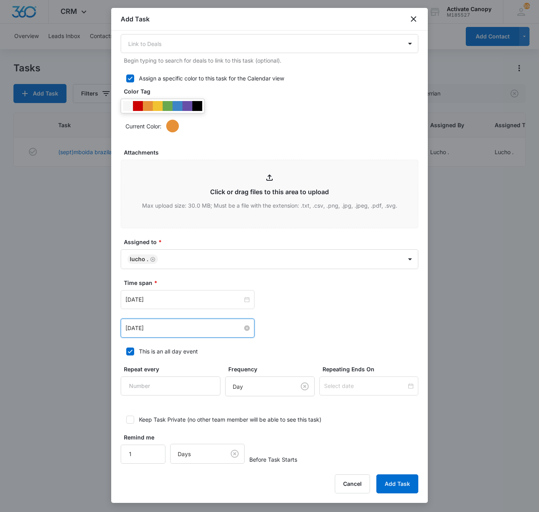
click at [195, 330] on input "[DATE]" at bounding box center [184, 328] width 117 height 9
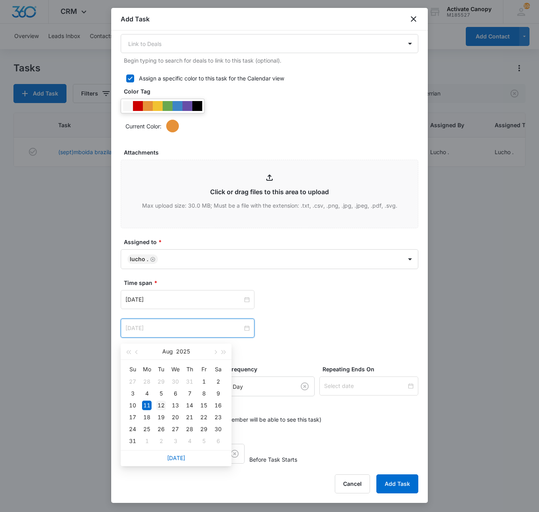
type input "[DATE]"
click at [159, 405] on div "12" at bounding box center [161, 405] width 10 height 10
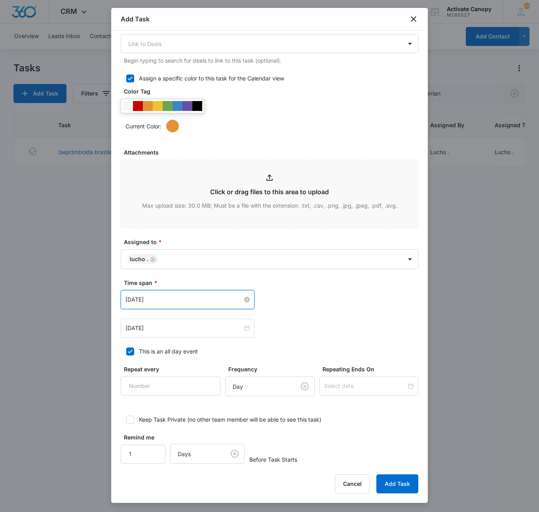
click at [180, 301] on input "[DATE]" at bounding box center [184, 299] width 117 height 9
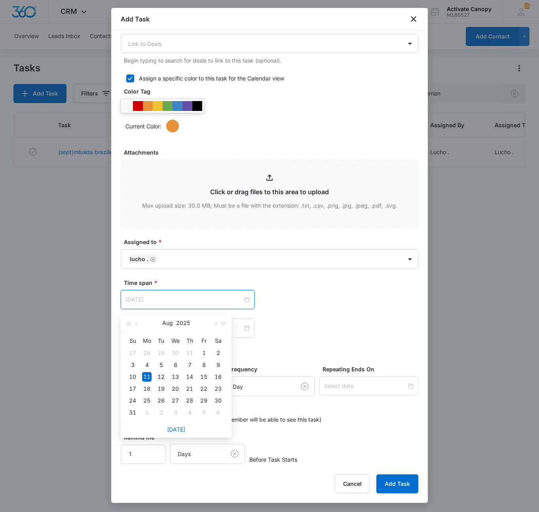
type input "[DATE]"
click at [166, 375] on td "12" at bounding box center [161, 377] width 14 height 12
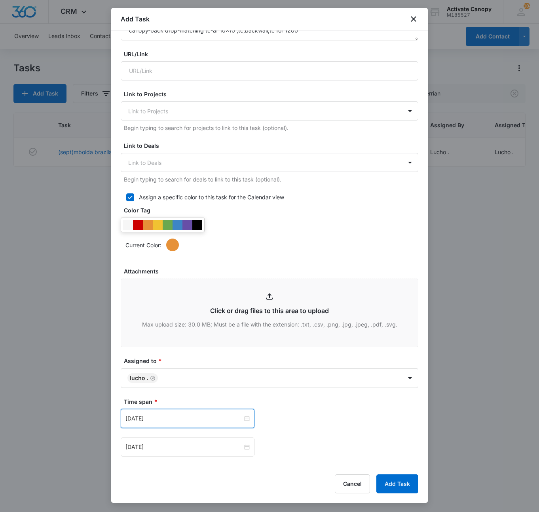
scroll to position [322, 0]
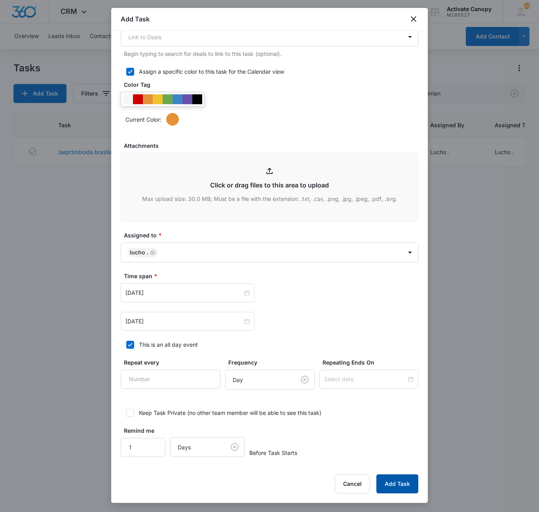
click at [397, 480] on button "Add Task" at bounding box center [398, 483] width 42 height 19
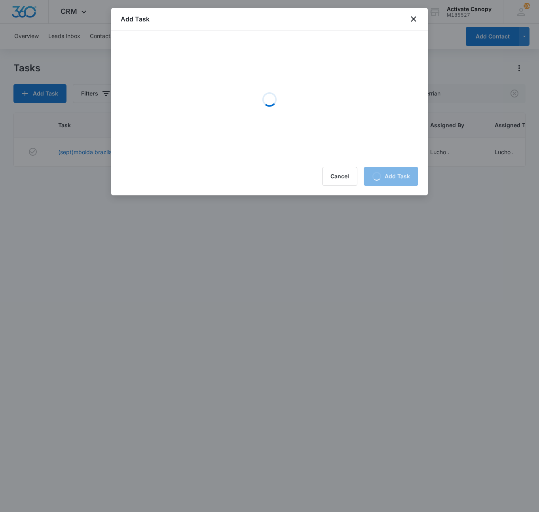
scroll to position [0, 0]
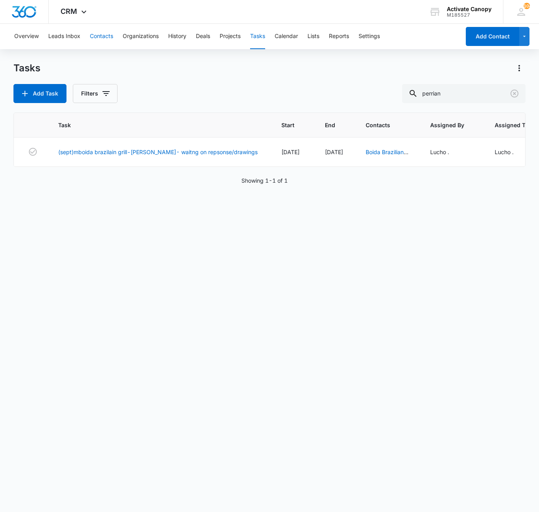
click at [97, 34] on button "Contacts" at bounding box center [101, 36] width 23 height 25
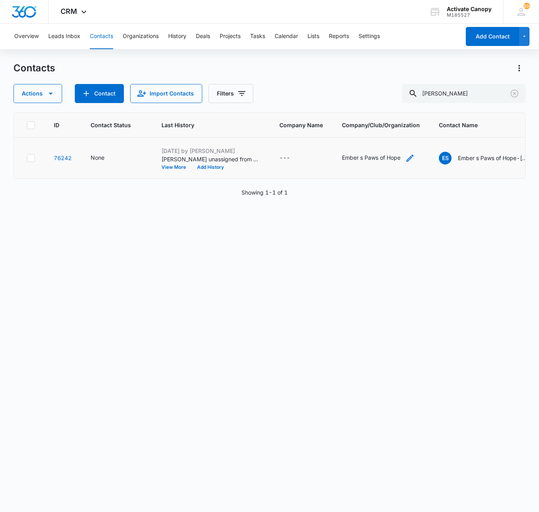
click at [382, 162] on div "Ember s Paws of Hope" at bounding box center [371, 157] width 59 height 8
click at [384, 162] on td "Ember s Paws of Hope" at bounding box center [381, 157] width 97 height 41
click at [181, 169] on button "View More" at bounding box center [177, 167] width 30 height 5
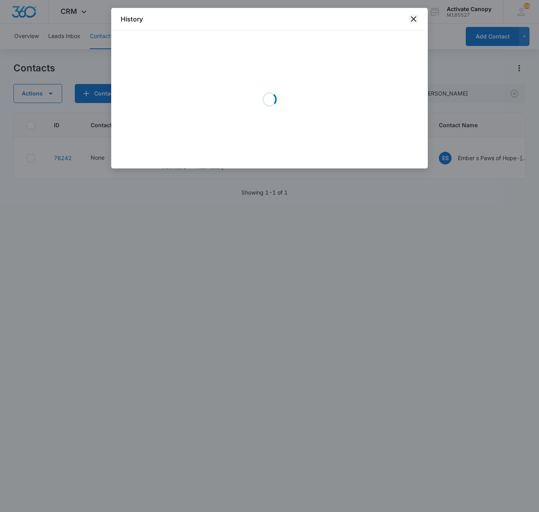
drag, startPoint x: 420, startPoint y: 24, endPoint x: 414, endPoint y: 19, distance: 7.3
click at [414, 19] on div "History" at bounding box center [269, 19] width 317 height 23
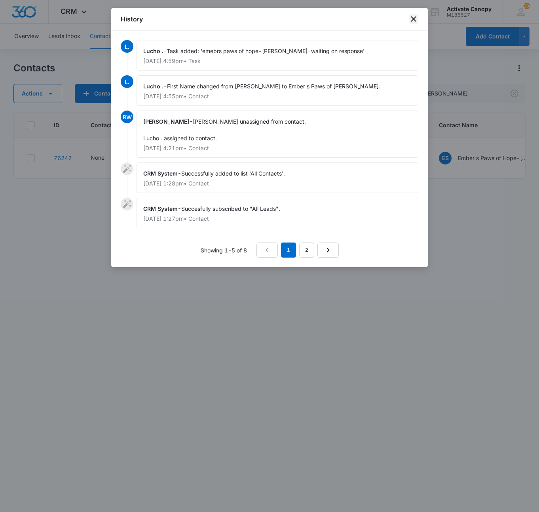
click at [414, 19] on icon "close" at bounding box center [414, 19] width 6 height 6
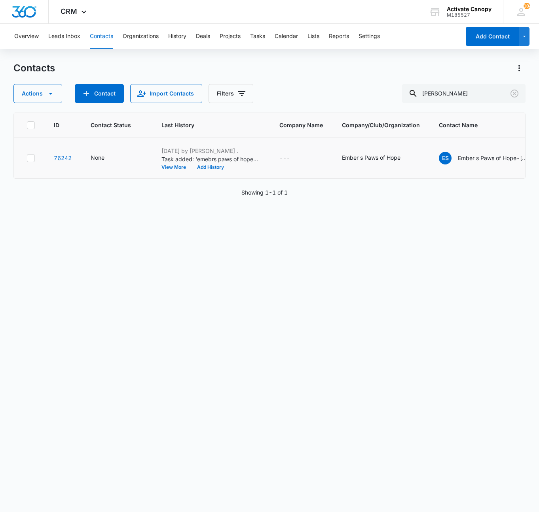
click at [459, 162] on p "Ember s Paws of Hope-[PERSON_NAME]" at bounding box center [493, 158] width 71 height 8
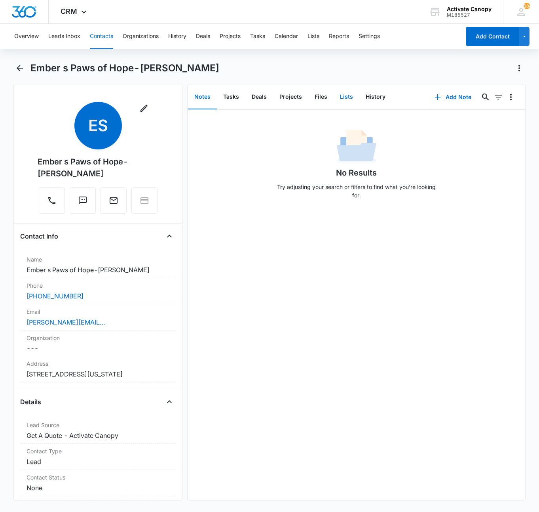
click at [344, 96] on button "Lists" at bounding box center [347, 97] width 26 height 25
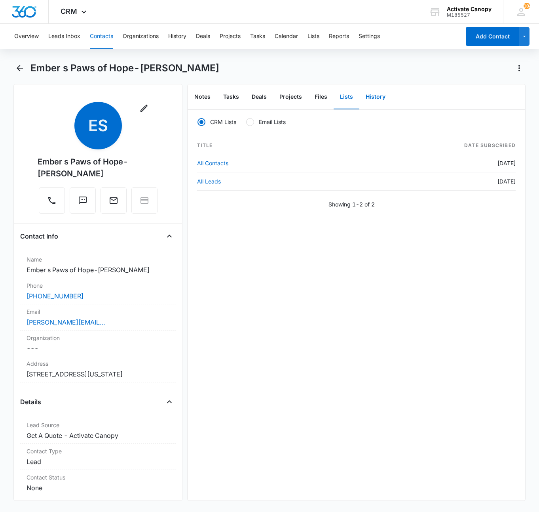
click at [377, 97] on button "History" at bounding box center [376, 97] width 32 height 25
click at [329, 93] on button "Files" at bounding box center [320, 97] width 25 height 25
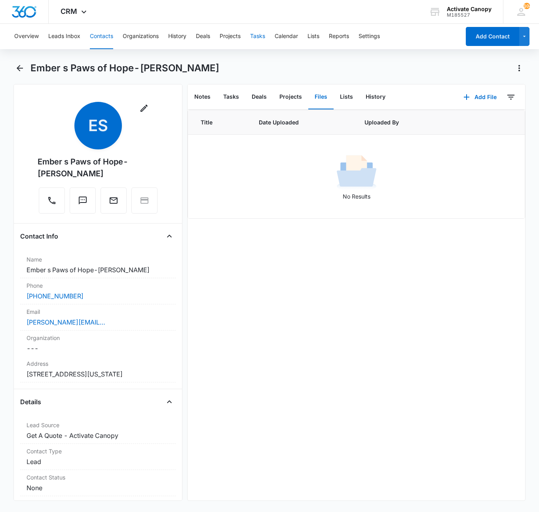
click at [259, 39] on button "Tasks" at bounding box center [257, 36] width 15 height 25
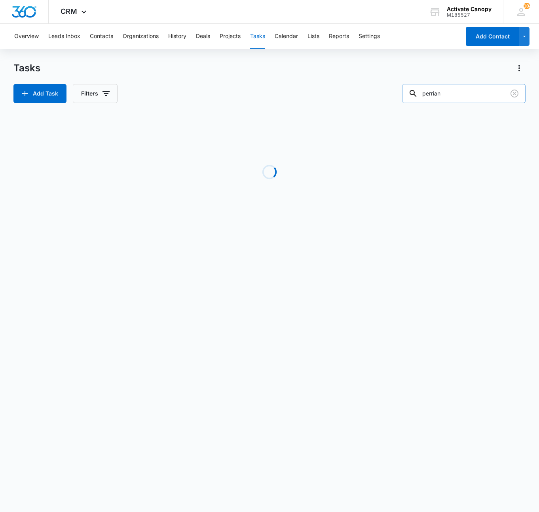
click at [455, 100] on input "perrian" at bounding box center [464, 93] width 124 height 19
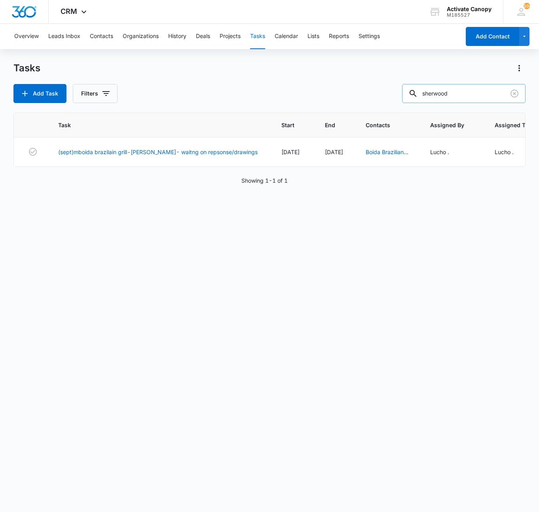
type input "sherwood"
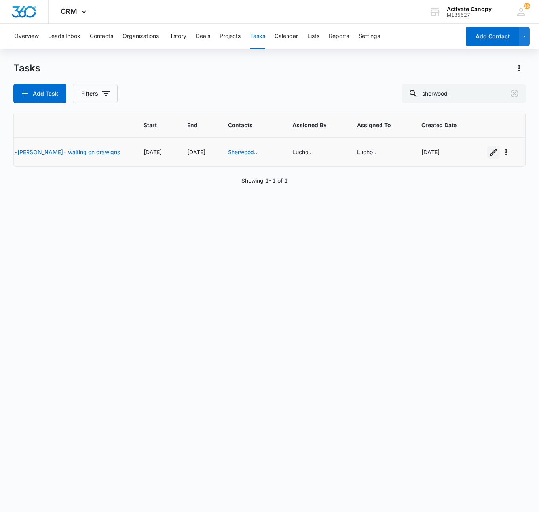
click at [489, 154] on icon "button" at bounding box center [494, 152] width 10 height 10
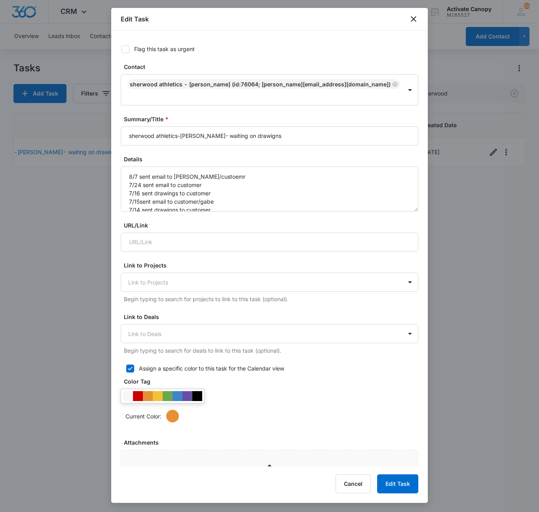
type input "[DATE]"
click at [302, 129] on input "sherwood athletics-[PERSON_NAME]- waiting on drawigns" at bounding box center [270, 135] width 298 height 19
type input "sherwood athletics-[PERSON_NAME]- waiting on custoemr response"
click at [124, 166] on textarea "8/7 sent email to [PERSON_NAME]/custoemr 7/24 sent email to customer 7/16 sent …" at bounding box center [270, 188] width 298 height 45
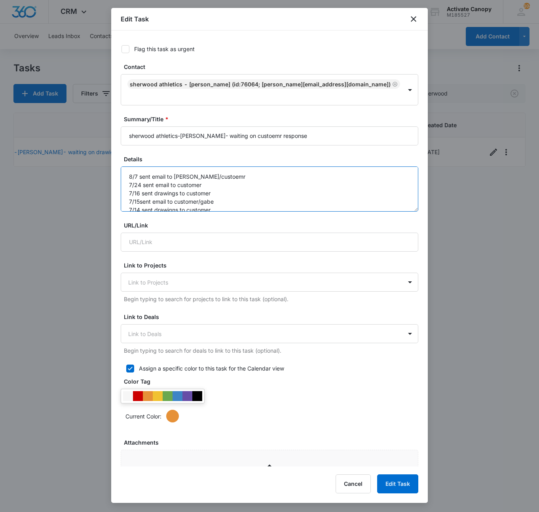
click at [132, 166] on textarea "8/7 sent email to [PERSON_NAME]/custoemr 7/24 sent email to customer 7/16 sent …" at bounding box center [270, 188] width 298 height 45
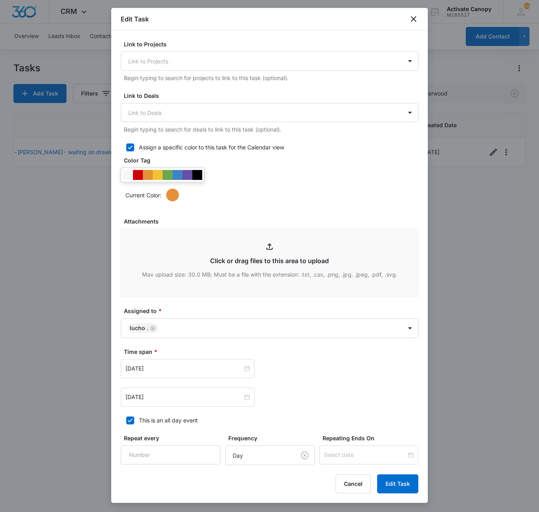
scroll to position [303, 0]
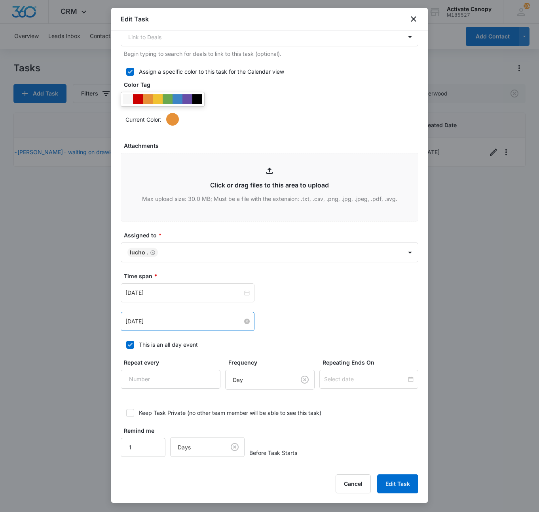
type textarea "8/11 sent email to customer 8/7 sent email to gabe/custoemr 7/24 sent email to …"
click at [182, 321] on input "[DATE]" at bounding box center [184, 321] width 117 height 9
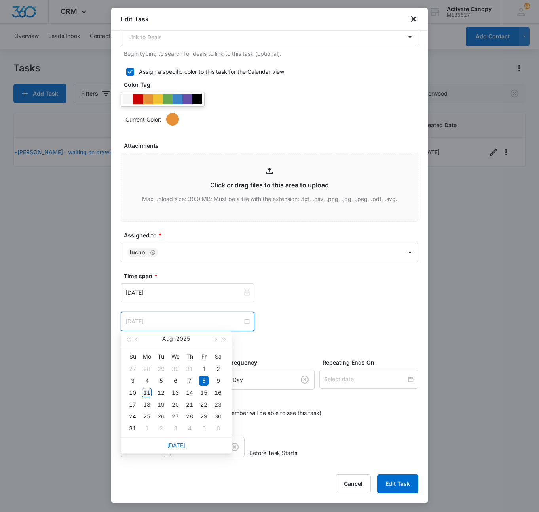
click at [143, 393] on div "11" at bounding box center [147, 393] width 10 height 10
click at [169, 318] on input "[DATE]" at bounding box center [184, 321] width 117 height 9
type input "[DATE]"
click at [187, 390] on div "14" at bounding box center [190, 393] width 10 height 10
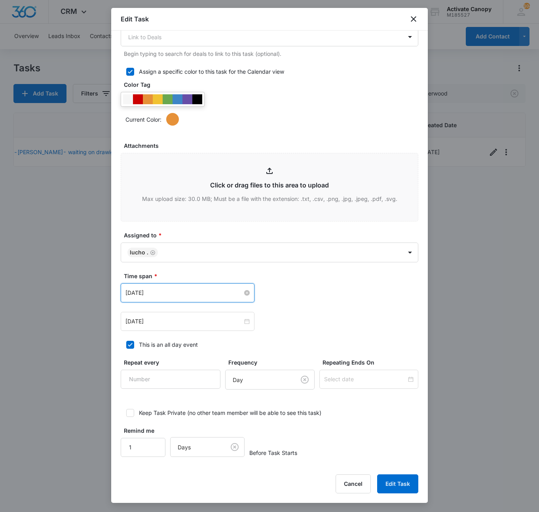
click at [175, 293] on input "[DATE]" at bounding box center [184, 292] width 117 height 9
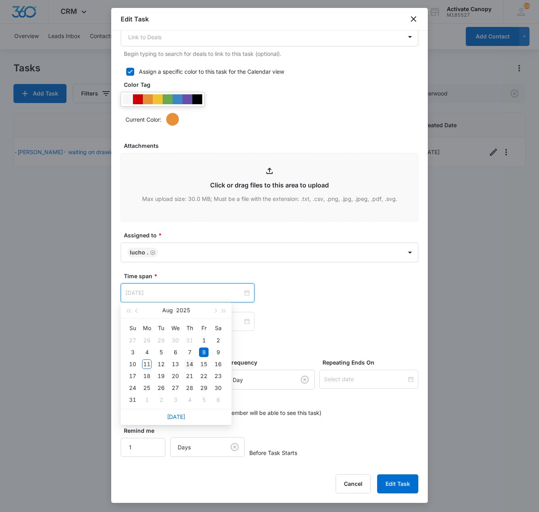
type input "[DATE]"
click at [193, 364] on div "14" at bounding box center [190, 364] width 10 height 10
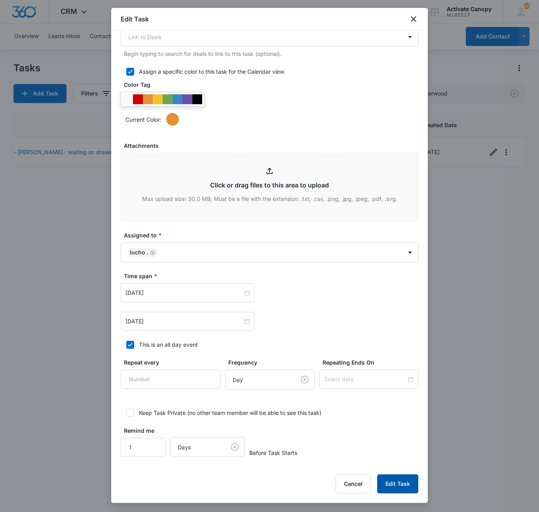
click at [386, 480] on button "Edit Task" at bounding box center [397, 483] width 41 height 19
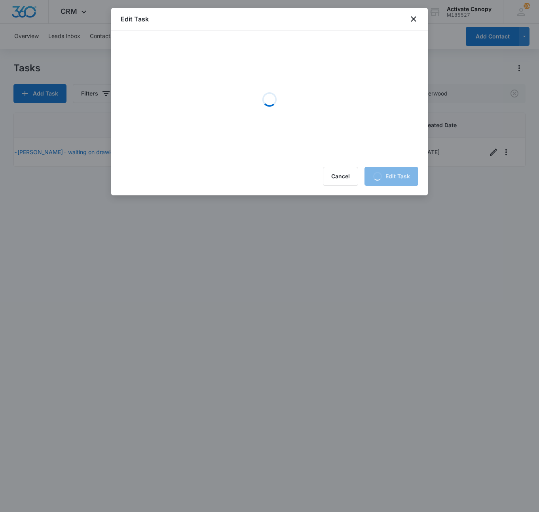
scroll to position [0, 0]
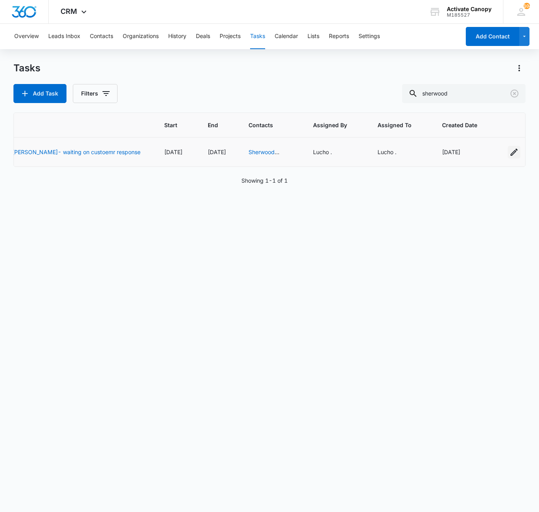
click at [510, 156] on icon "button" at bounding box center [515, 152] width 10 height 10
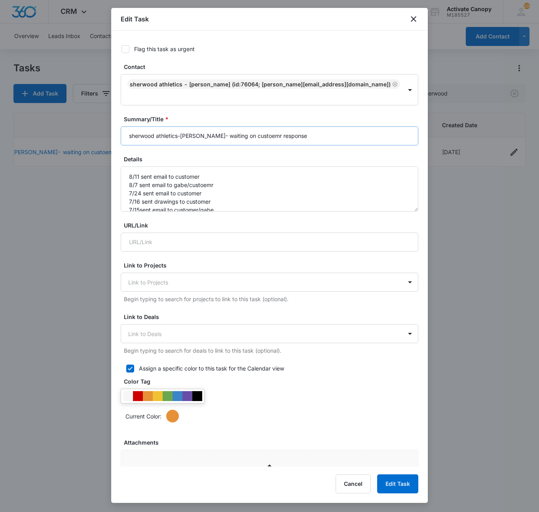
type input "[DATE]"
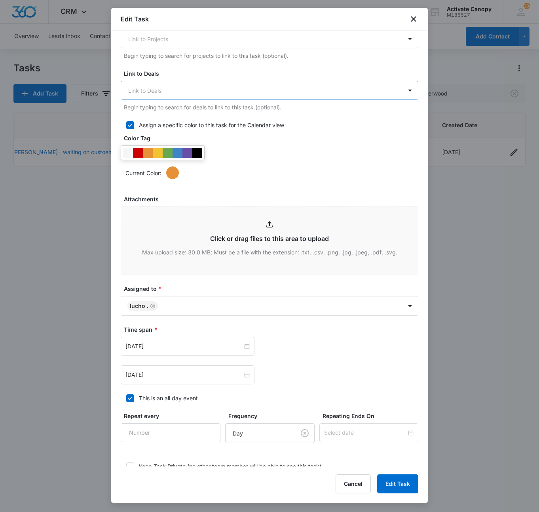
scroll to position [303, 0]
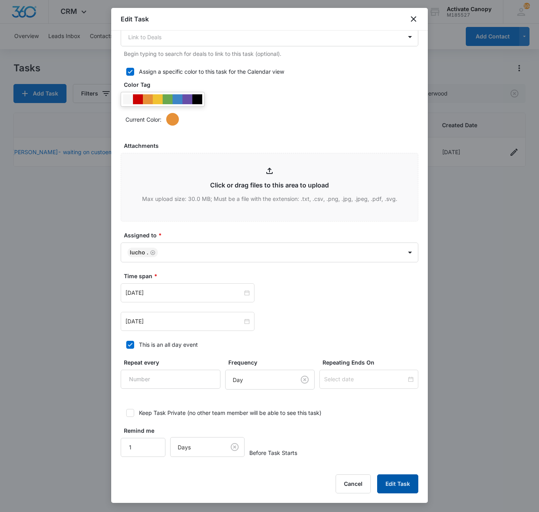
click at [406, 486] on button "Edit Task" at bounding box center [397, 483] width 41 height 19
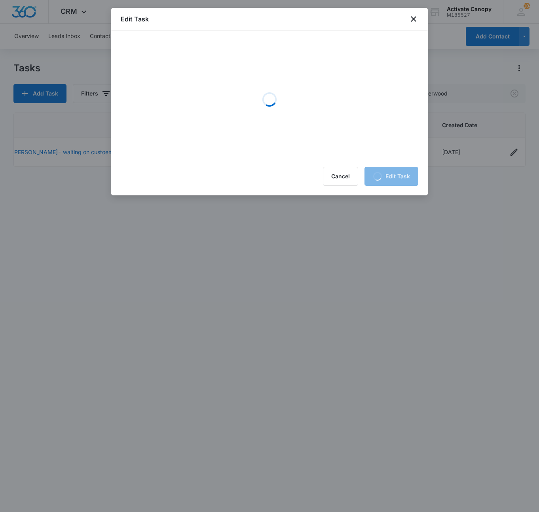
scroll to position [0, 0]
